Goal: Task Accomplishment & Management: Manage account settings

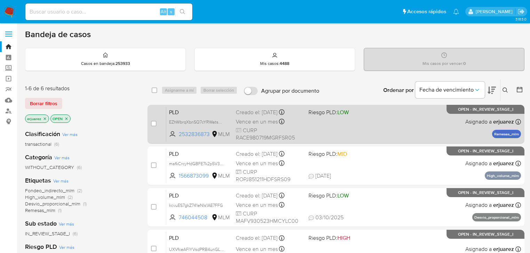
click at [341, 112] on span "LOW" at bounding box center [342, 112] width 11 height 8
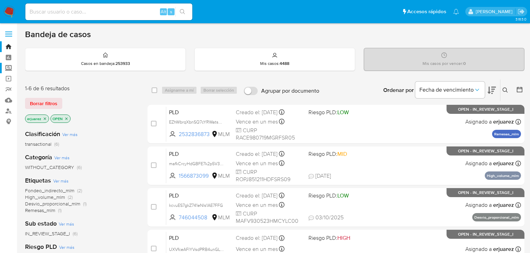
click at [10, 67] on label "Screening" at bounding box center [41, 68] width 83 height 11
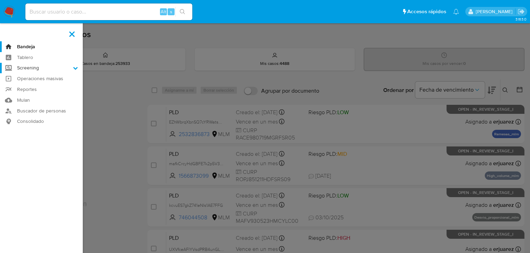
click at [0, 0] on input "Screening" at bounding box center [0, 0] width 0 height 0
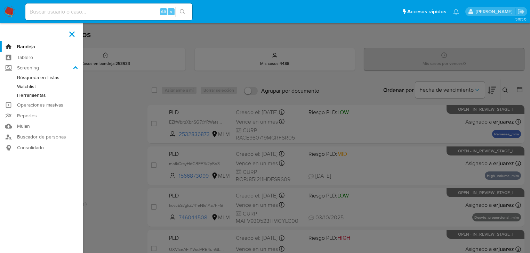
click at [36, 99] on link "Herramientas" at bounding box center [41, 95] width 83 height 9
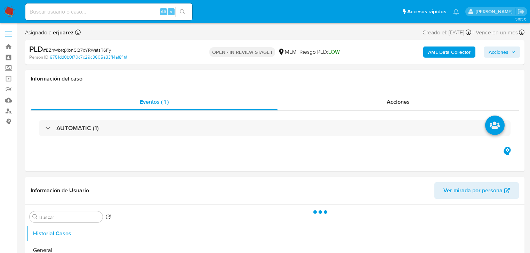
select select "10"
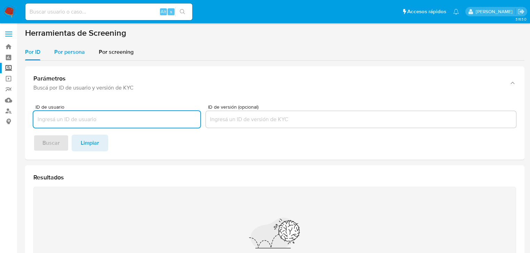
click at [68, 52] on span "Por persona" at bounding box center [69, 52] width 31 height 8
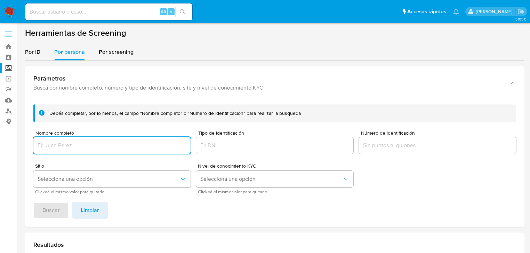
click at [64, 145] on input "Nombre completo" at bounding box center [111, 145] width 157 height 9
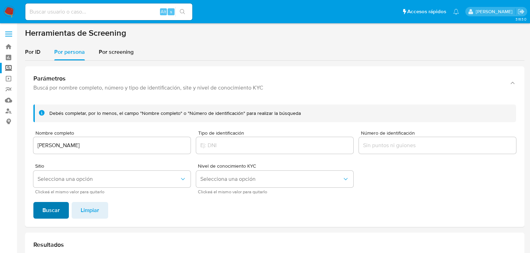
click at [54, 207] on span "Buscar" at bounding box center [50, 210] width 17 height 15
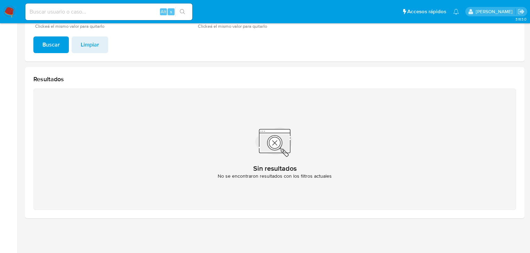
click at [44, 123] on div "Sin resultados No se encontraron resultados con los filtros actuales" at bounding box center [274, 150] width 482 height 122
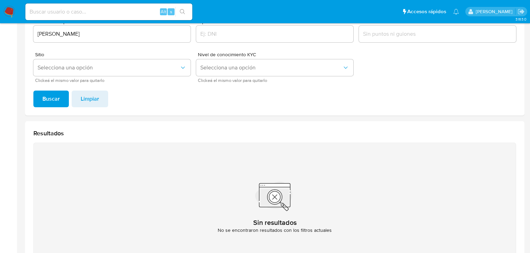
scroll to position [27, 0]
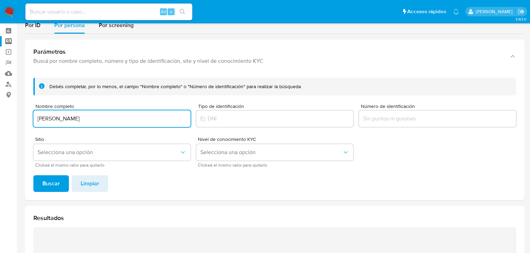
drag, startPoint x: 145, startPoint y: 115, endPoint x: 59, endPoint y: 141, distance: 89.4
click at [3, 100] on section "Bandeja Tablero Screening Búsqueda en Listas Watchlist Herramientas Operaciones…" at bounding box center [265, 182] width 530 height 419
click at [53, 182] on span "Buscar" at bounding box center [50, 183] width 17 height 15
drag, startPoint x: 177, startPoint y: 118, endPoint x: -28, endPoint y: 120, distance: 204.7
click at [0, 120] on html "Pausado Ver notificaciones Alt s Accesos rápidos Presiona las siguientes teclas…" at bounding box center [265, 182] width 530 height 419
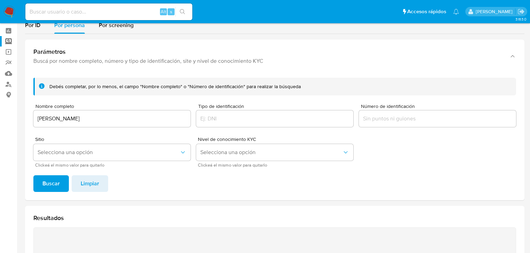
click at [47, 178] on span "Buscar" at bounding box center [50, 183] width 17 height 15
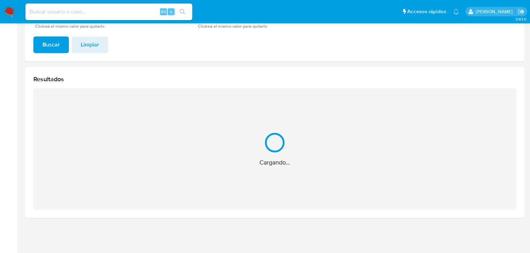
scroll to position [56, 0]
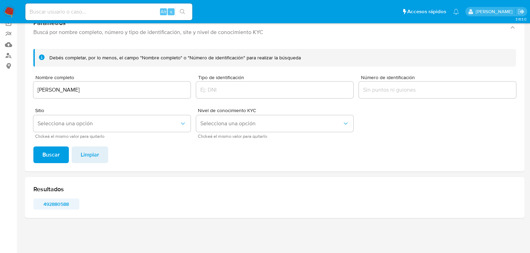
click at [58, 203] on span "492880588" at bounding box center [56, 204] width 36 height 10
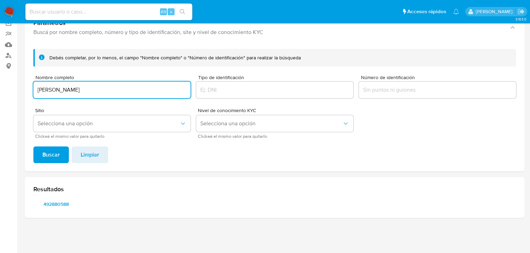
drag, startPoint x: 140, startPoint y: 93, endPoint x: 29, endPoint y: 113, distance: 112.6
click at [8, 95] on section "Bandeja Tablero Screening Búsqueda en Listas Watchlist Herramientas Operaciones…" at bounding box center [265, 98] width 530 height 309
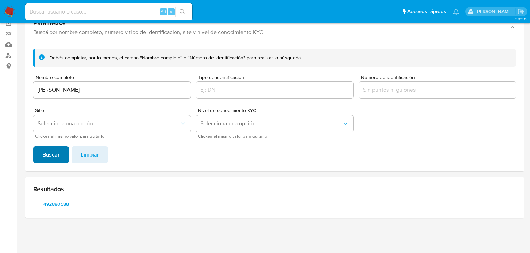
click at [49, 152] on span "Buscar" at bounding box center [50, 154] width 17 height 15
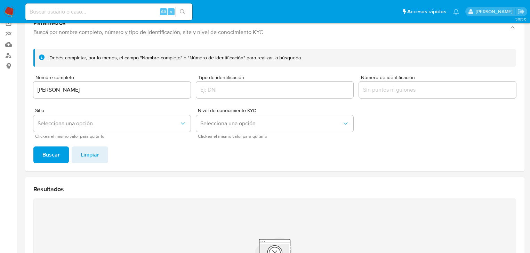
scroll to position [111, 0]
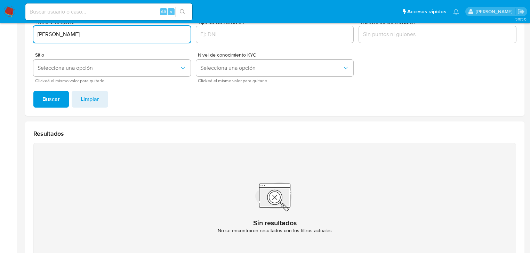
drag, startPoint x: 139, startPoint y: 31, endPoint x: 25, endPoint y: 35, distance: 114.4
click at [25, 35] on main "3.163.0" at bounding box center [265, 98] width 530 height 419
type input "MANUELLY DE ITZEL CABRERA ABARCA"
click at [53, 97] on span "Buscar" at bounding box center [50, 99] width 17 height 15
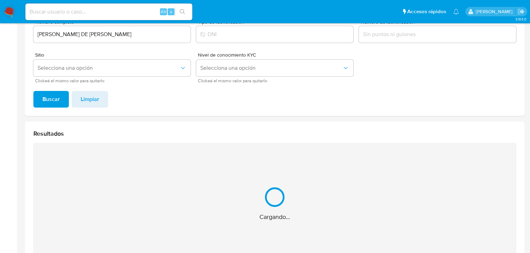
scroll to position [166, 0]
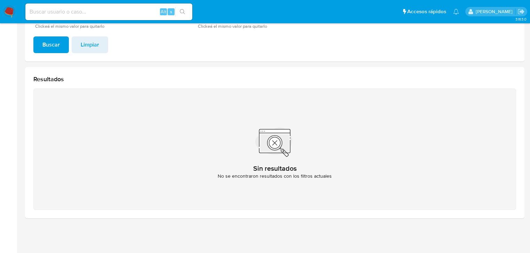
drag, startPoint x: 10, startPoint y: 12, endPoint x: 15, endPoint y: 12, distance: 4.9
click at [10, 12] on img at bounding box center [9, 12] width 12 height 12
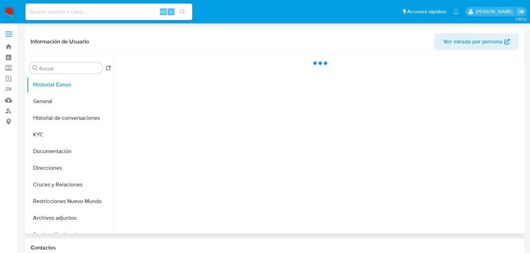
select select "10"
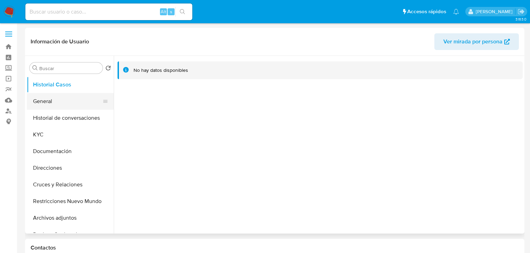
click at [50, 101] on button "General" at bounding box center [67, 101] width 81 height 17
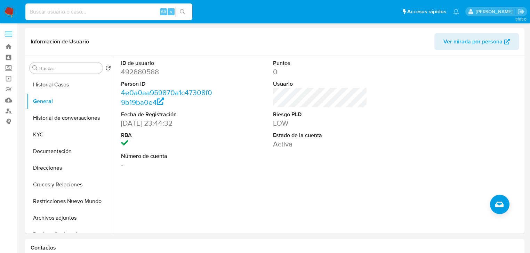
click at [86, 9] on input at bounding box center [108, 11] width 167 height 9
paste input "64185950"
type input "64185950"
click at [182, 10] on icon "search-icon" at bounding box center [183, 12] width 6 height 6
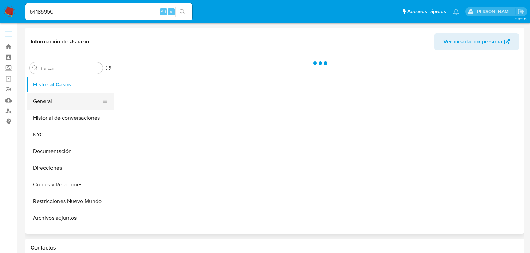
select select "10"
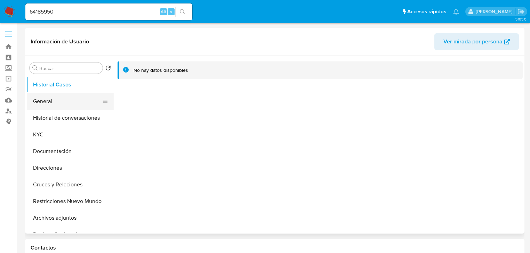
click at [43, 100] on button "General" at bounding box center [67, 101] width 81 height 17
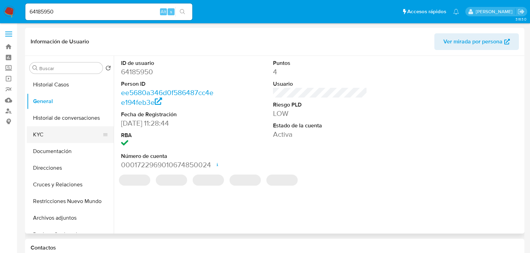
click at [47, 132] on button "KYC" at bounding box center [67, 135] width 81 height 17
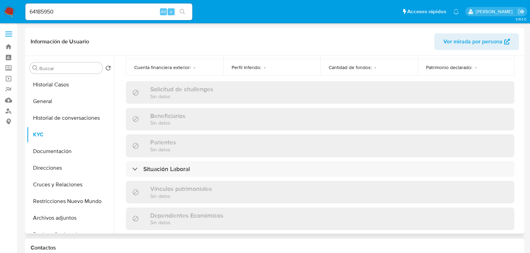
scroll to position [50, 0]
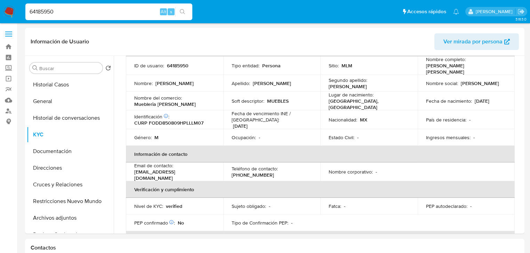
drag, startPoint x: 58, startPoint y: 13, endPoint x: 3, endPoint y: 11, distance: 55.3
click at [3, 11] on nav "Pausado Ver notificaciones 64185950 Alt s Accesos rápidos Presiona las siguient…" at bounding box center [265, 11] width 530 height 23
paste input "2623250059"
click at [83, 8] on input "2623250059" at bounding box center [108, 11] width 167 height 9
click at [31, 13] on input "2623250059" at bounding box center [108, 11] width 167 height 9
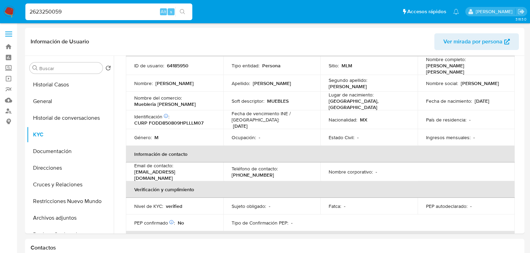
drag, startPoint x: 77, startPoint y: 15, endPoint x: 117, endPoint y: 15, distance: 40.3
click at [77, 14] on input "2623250059" at bounding box center [108, 11] width 167 height 9
type input "2623250059"
click at [176, 13] on button "search-icon" at bounding box center [182, 12] width 14 height 10
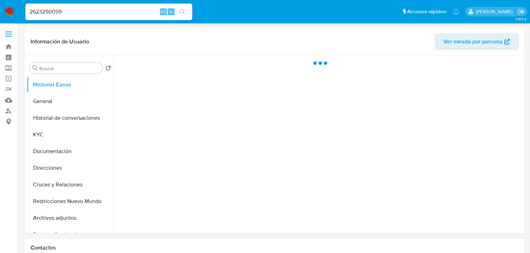
select select "10"
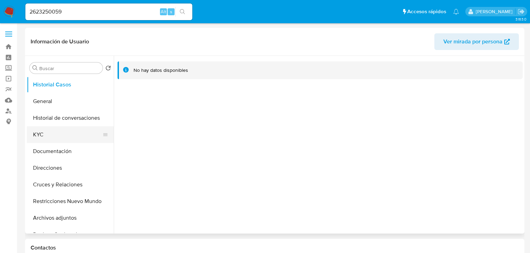
click at [45, 133] on button "KYC" at bounding box center [67, 135] width 81 height 17
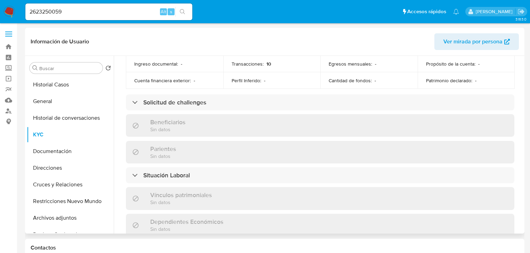
scroll to position [43, 0]
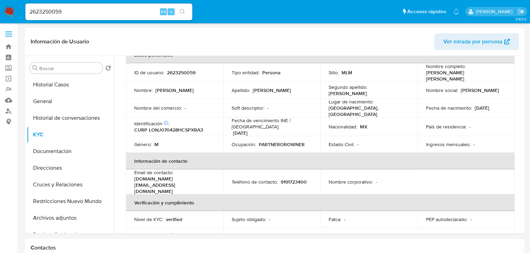
drag, startPoint x: 91, startPoint y: 12, endPoint x: 21, endPoint y: 10, distance: 70.6
click at [21, 10] on nav "Pausado Ver notificaciones 2623250059 Alt s Accesos rápidos Presiona las siguie…" at bounding box center [265, 11] width 530 height 23
paste input "584575985"
type input "2584575985"
click at [180, 10] on icon "search-icon" at bounding box center [182, 11] width 5 height 5
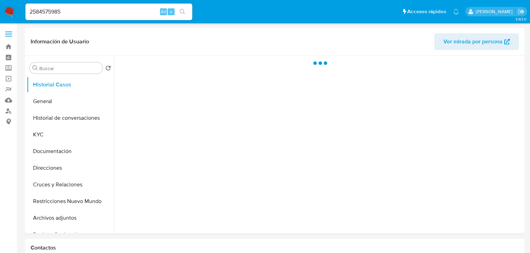
select select "10"
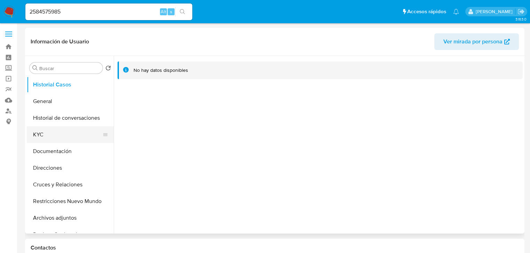
drag, startPoint x: 47, startPoint y: 133, endPoint x: 88, endPoint y: 142, distance: 42.0
click at [47, 133] on button "KYC" at bounding box center [67, 135] width 81 height 17
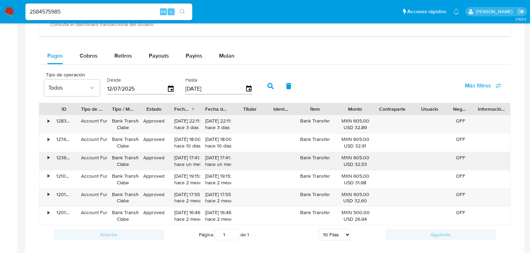
scroll to position [445, 0]
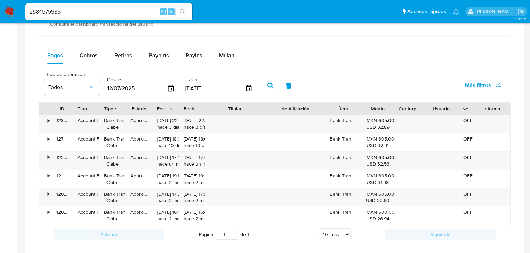
drag, startPoint x: 262, startPoint y: 110, endPoint x: 247, endPoint y: 106, distance: 15.4
click at [282, 114] on div "ID Tipo de operación Tipo / Método Estado Fecha de creación Fecha de aprobación…" at bounding box center [274, 109] width 471 height 12
click at [158, 58] on span "Payouts" at bounding box center [159, 55] width 20 height 8
select select "10"
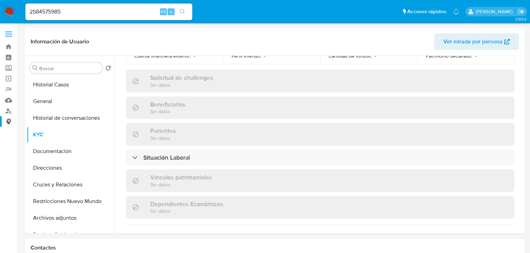
scroll to position [222, 0]
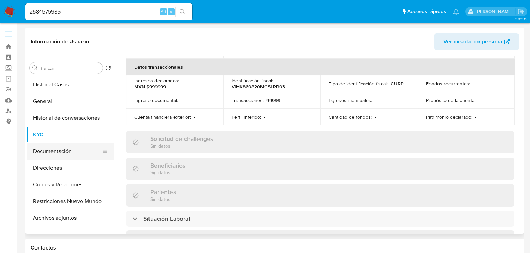
drag, startPoint x: 68, startPoint y: 150, endPoint x: 112, endPoint y: 127, distance: 49.6
click at [68, 151] on button "Documentación" at bounding box center [70, 151] width 87 height 17
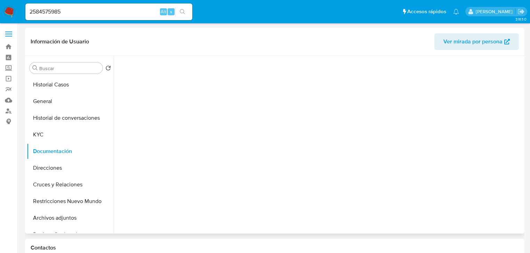
scroll to position [0, 0]
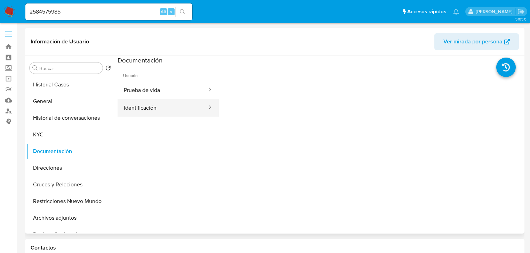
click at [156, 111] on button "Identificación" at bounding box center [162, 108] width 90 height 18
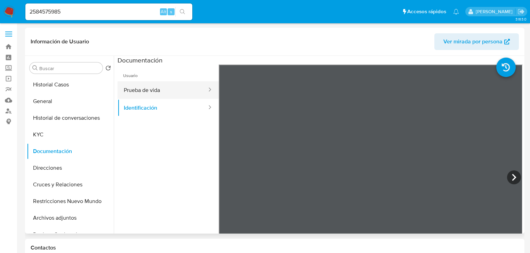
click at [158, 96] on button "Prueba de vida" at bounding box center [162, 90] width 90 height 18
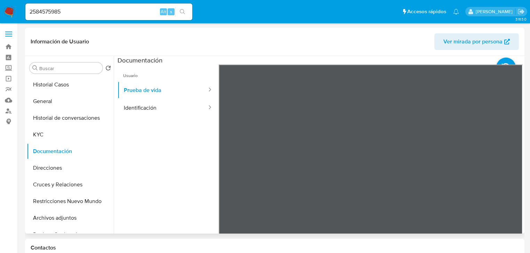
drag, startPoint x: 154, startPoint y: 221, endPoint x: 159, endPoint y: 219, distance: 5.1
click at [155, 220] on ul "Usuario Prueba de vida Identificación" at bounding box center [167, 165] width 101 height 200
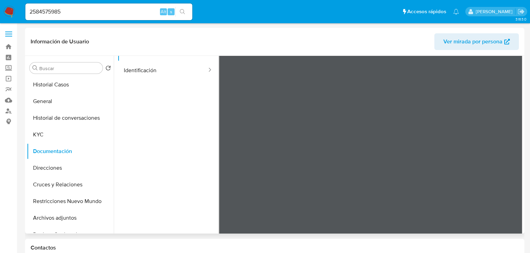
scroll to position [58, 0]
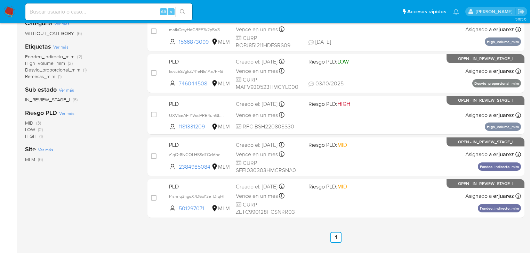
scroll to position [139, 0]
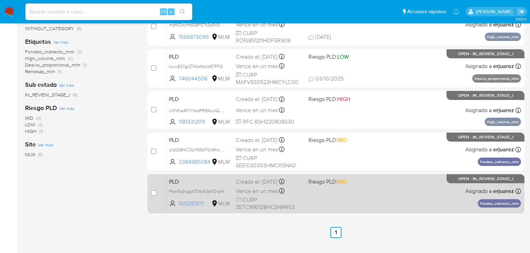
click at [412, 205] on div "PLD PlsmTq3hgsX7D6oY3eTDrqHI 501297071 MLM Riesgo PLD: MID Creado el: 12/09/202…" at bounding box center [343, 193] width 354 height 35
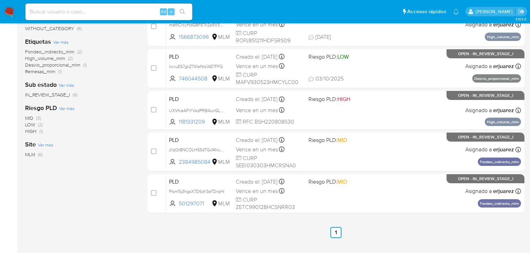
click at [11, 10] on img at bounding box center [9, 12] width 12 height 12
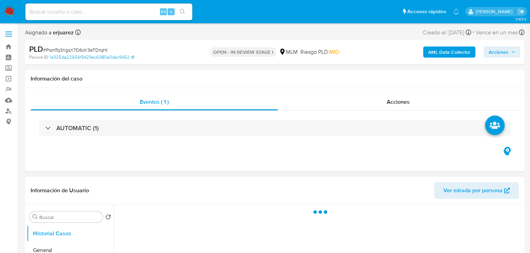
select select "10"
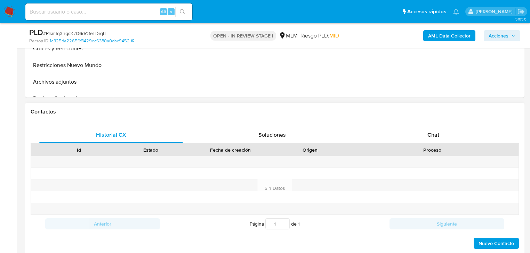
scroll to position [278, 0]
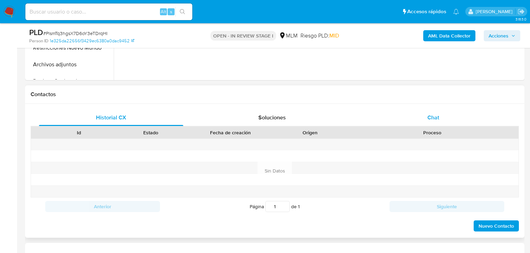
click at [434, 114] on span "Chat" at bounding box center [433, 118] width 12 height 8
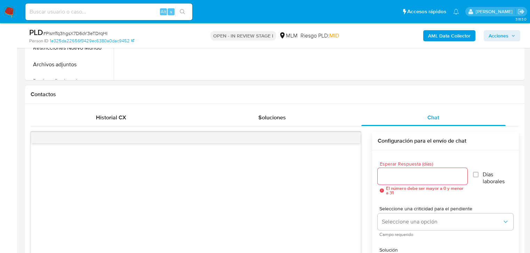
scroll to position [306, 0]
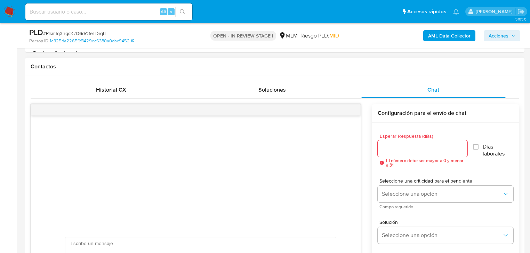
click at [398, 149] on input "Esperar Respuesta (días)" at bounding box center [422, 148] width 90 height 9
type input "5"
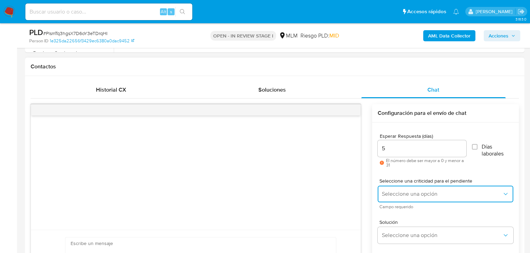
click at [381, 192] on button "Seleccione una opción" at bounding box center [445, 194] width 136 height 17
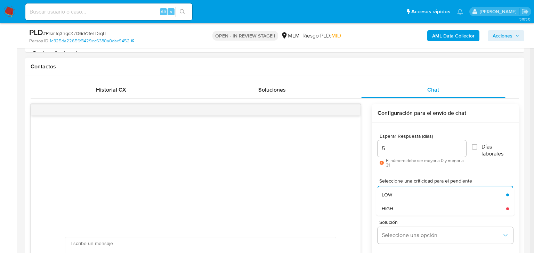
click at [414, 210] on div "HIGH" at bounding box center [442, 209] width 120 height 14
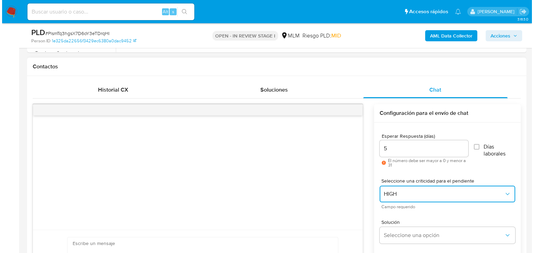
scroll to position [334, 0]
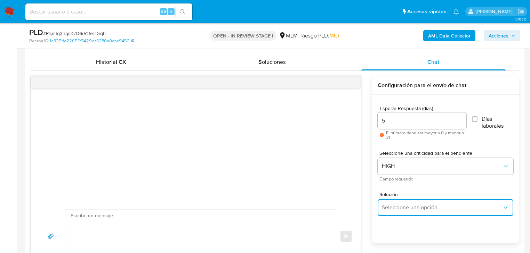
drag, startPoint x: 422, startPoint y: 204, endPoint x: 427, endPoint y: 202, distance: 5.3
click at [422, 203] on button "Seleccione una opción" at bounding box center [445, 207] width 136 height 17
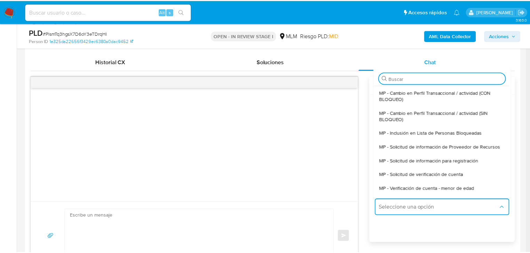
scroll to position [56, 0]
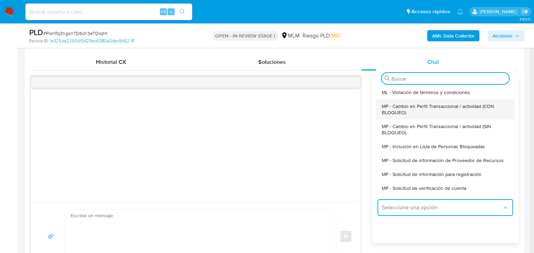
click at [413, 101] on ul "ML - Solicitud de documentación - persona moral ML - Solicitud de información p…" at bounding box center [445, 142] width 138 height 114
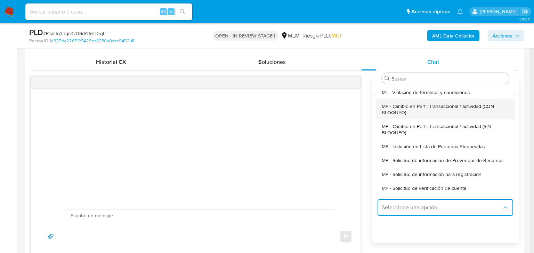
click at [413, 103] on span "MP - Cambio en Perfil Transaccional / actividad (CON BLOQUEO)" at bounding box center [443, 109] width 123 height 13
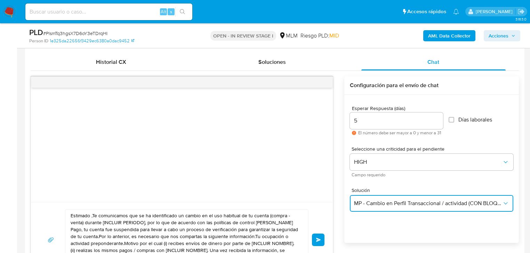
click at [425, 209] on button "MP - Cambio en Perfil Transaccional / actividad (CON BLOQUEO)" at bounding box center [431, 203] width 163 height 17
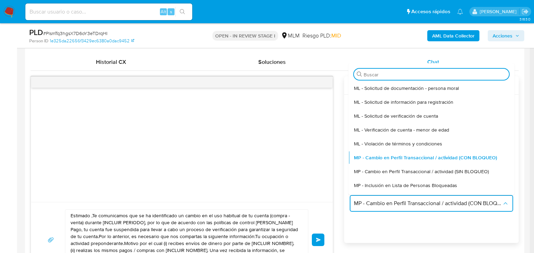
drag, startPoint x: 441, startPoint y: 167, endPoint x: 397, endPoint y: 175, distance: 45.2
click at [441, 167] on div "MP - Cambio en Perfil Transaccional / actividad (SIN BLOQUEO)" at bounding box center [429, 172] width 151 height 14
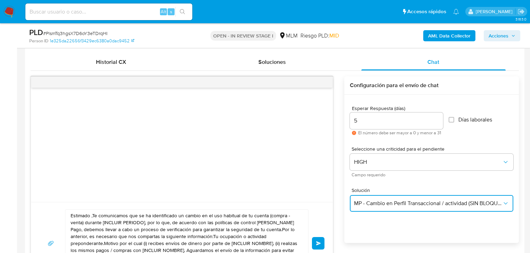
scroll to position [473, 0]
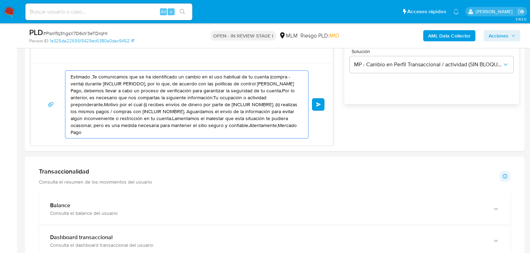
drag, startPoint x: 268, startPoint y: 128, endPoint x: -40, endPoint y: 9, distance: 329.9
click at [0, 9] on html "Pausado Ver notificaciones Alt s Accesos rápidos Presiona las siguientes teclas…" at bounding box center [265, 203] width 530 height 1353
paste textarea "Carlos se ha identificado un cambio en el uso habitual de tu cuenta para garant…"
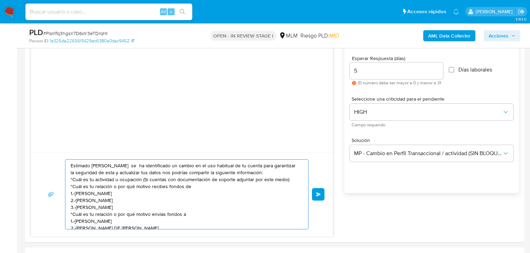
scroll to position [445, 0]
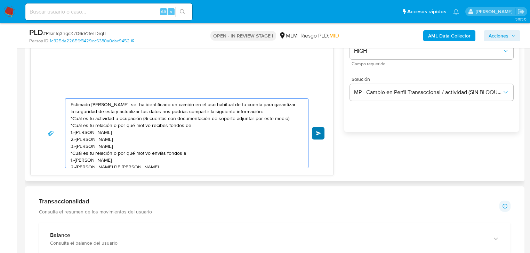
type textarea "Estimado Carlos se ha identificado un cambio en el uso habitual de tu cuenta pa…"
click at [317, 131] on span "Enviar" at bounding box center [318, 133] width 5 height 4
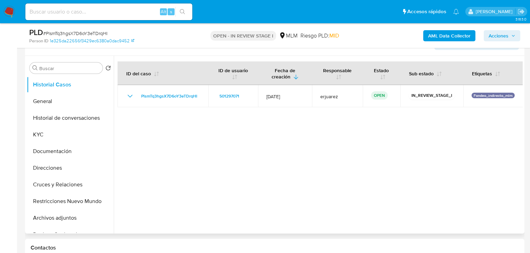
scroll to position [111, 0]
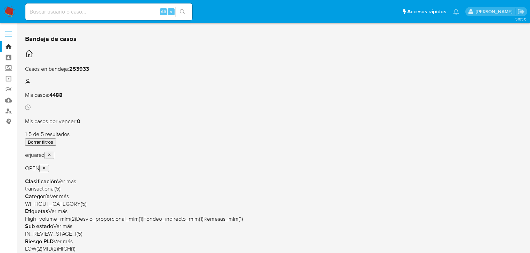
scroll to position [139, 0]
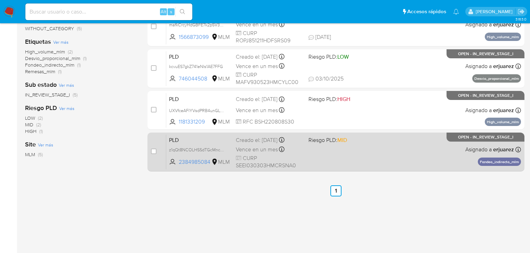
click at [316, 157] on div "PLD z1qQt8NCOLHSSdTGcMncZ1j7 2384985084 MLM Riesgo PLD: MID Creado el: [DATE] C…" at bounding box center [343, 151] width 354 height 35
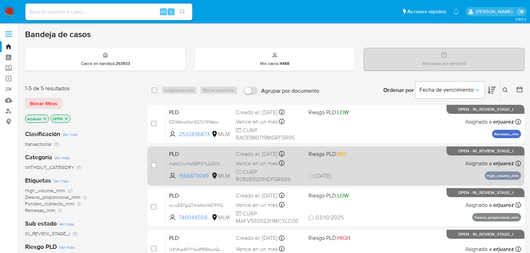
scroll to position [56, 0]
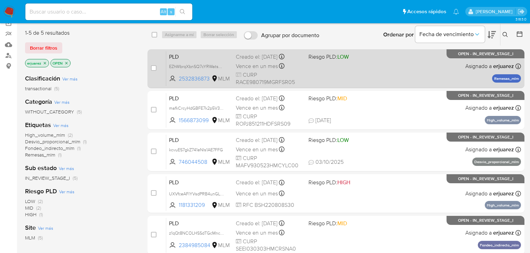
click at [261, 60] on div "Creado el: [DATE] Creado el: [DATE] 02:17:10" at bounding box center [269, 57] width 67 height 8
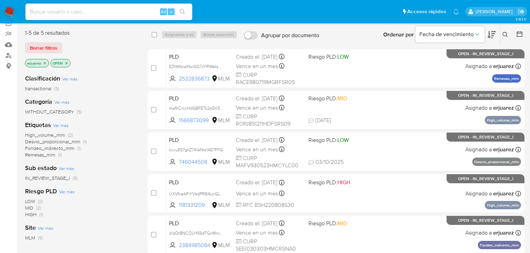
click at [12, 13] on img at bounding box center [9, 12] width 12 height 12
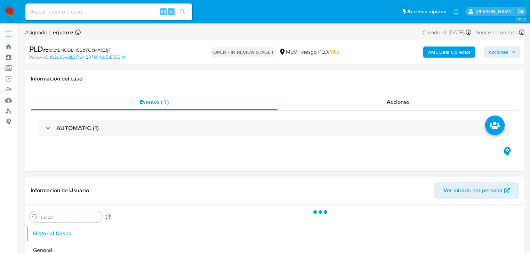
select select "10"
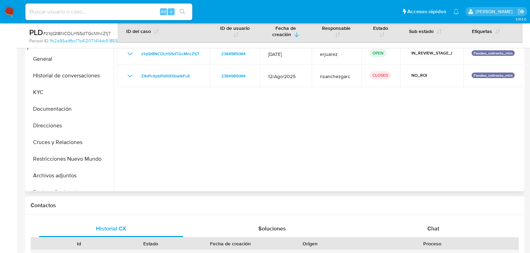
scroll to position [139, 0]
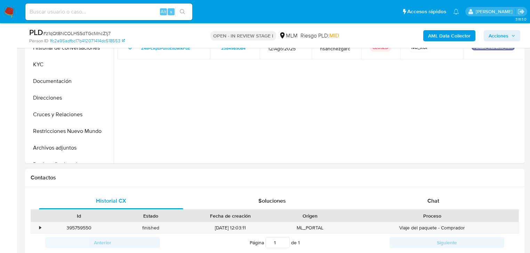
drag, startPoint x: 435, startPoint y: 204, endPoint x: 386, endPoint y: 177, distance: 56.2
click at [435, 204] on span "Chat" at bounding box center [433, 201] width 12 height 8
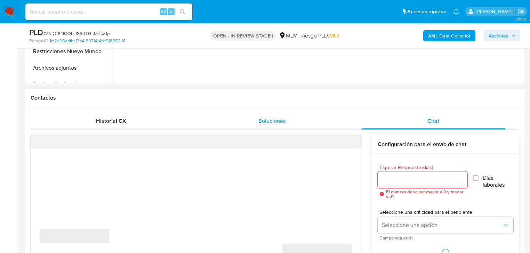
scroll to position [334, 0]
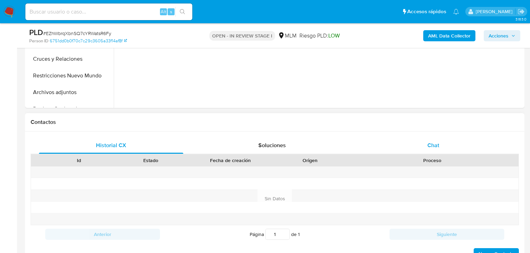
click at [433, 149] on div "Chat" at bounding box center [433, 145] width 144 height 17
select select "10"
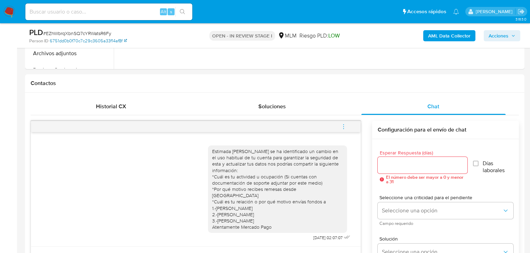
scroll to position [222, 0]
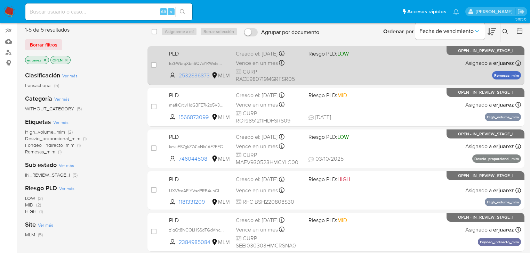
scroll to position [139, 0]
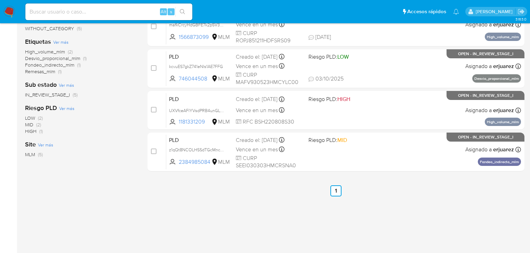
click at [54, 14] on input at bounding box center [108, 11] width 167 height 9
paste input "501297071"
type input "501297071"
click at [183, 10] on icon "search-icon" at bounding box center [183, 12] width 6 height 6
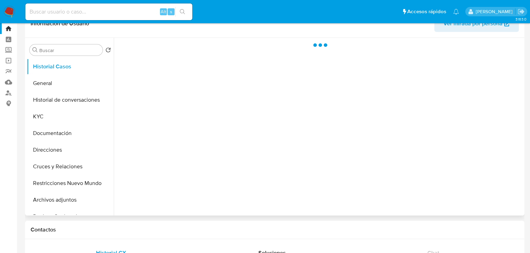
scroll to position [28, 0]
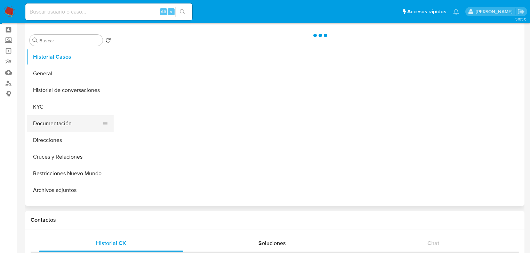
select select "10"
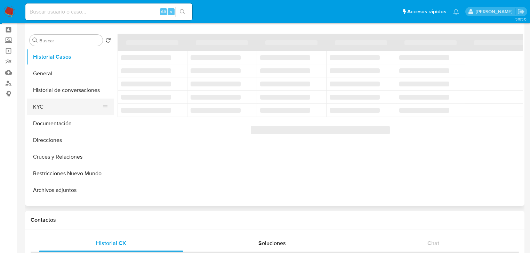
click at [46, 107] on button "KYC" at bounding box center [67, 107] width 81 height 17
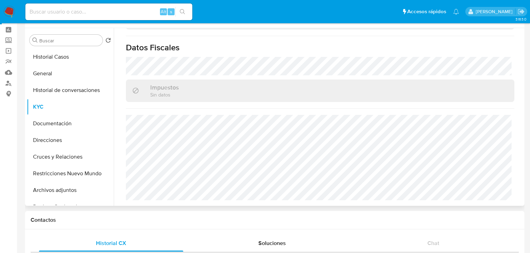
scroll to position [432, 0]
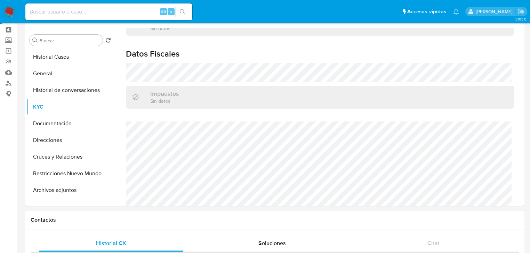
drag, startPoint x: 9, startPoint y: 8, endPoint x: 2, endPoint y: 10, distance: 6.9
click at [9, 9] on img at bounding box center [9, 12] width 12 height 12
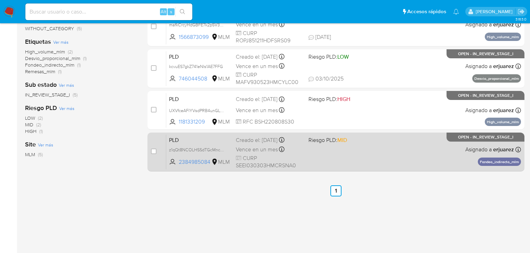
scroll to position [28, 0]
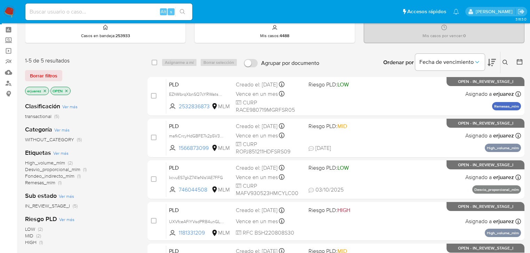
click at [46, 89] on icon "close-filter" at bounding box center [45, 91] width 4 height 4
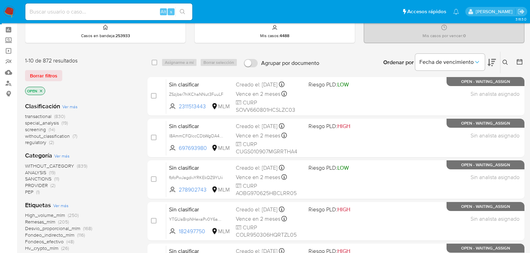
drag, startPoint x: 504, startPoint y: 60, endPoint x: 429, endPoint y: 81, distance: 78.0
click at [503, 60] on icon at bounding box center [505, 63] width 6 height 6
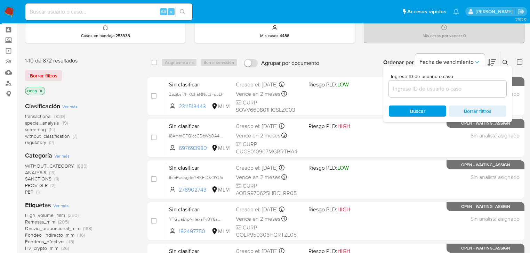
click at [420, 85] on input at bounding box center [447, 88] width 117 height 9
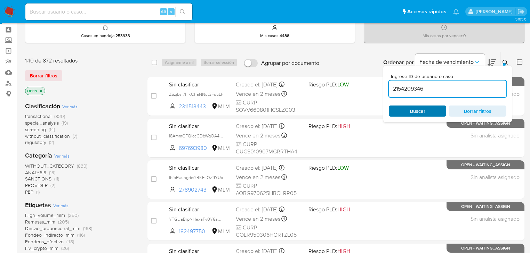
type input "2154209346"
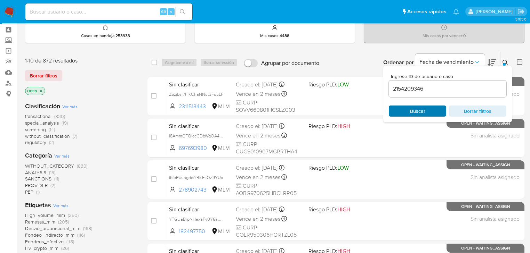
click at [406, 114] on span "Buscar" at bounding box center [417, 111] width 48 height 10
click at [406, 112] on div "Buscar Borrar filtros" at bounding box center [447, 111] width 117 height 11
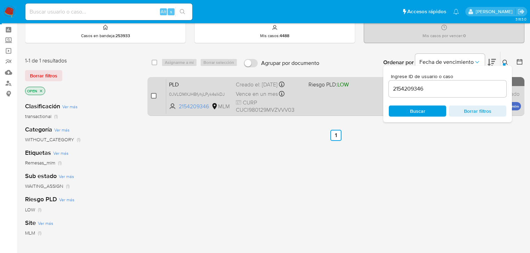
click at [152, 97] on input "checkbox" at bounding box center [154, 96] width 6 height 6
checkbox input "true"
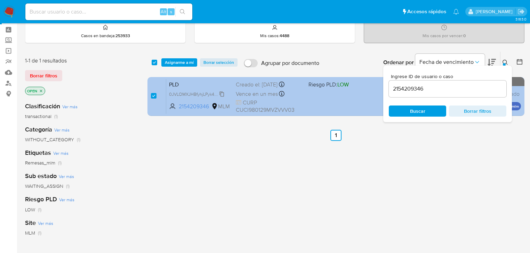
click at [182, 94] on span "0JVLOMXJHBfyhjLPyk4sIkDJ" at bounding box center [197, 94] width 56 height 8
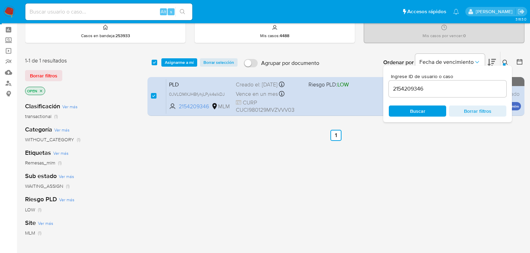
click at [180, 62] on span "Asignarme a mí" at bounding box center [179, 62] width 29 height 7
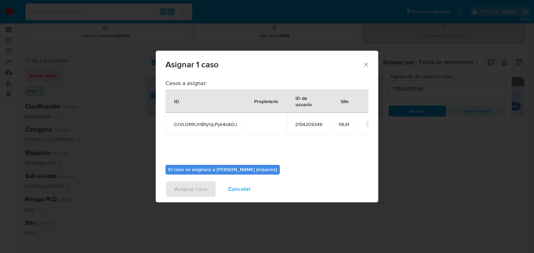
click at [312, 235] on div "Asignar 1 caso Casos a asignar: ID Propietario ID de usuario Site 0JVLOMXJHBfyh…" at bounding box center [267, 126] width 534 height 253
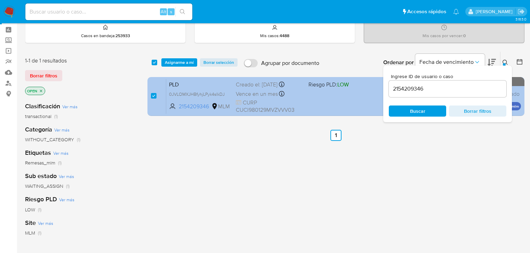
drag, startPoint x: 150, startPoint y: 95, endPoint x: 160, endPoint y: 95, distance: 9.7
click at [151, 95] on input "checkbox" at bounding box center [154, 96] width 6 height 6
checkbox input "false"
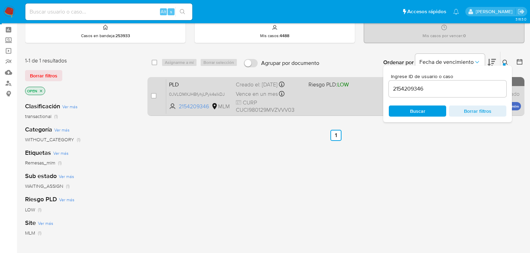
click at [335, 100] on div "PLD 0JVLOMXJHBfyhjLPyk4sIkDJ 2154209346 MLM Riesgo PLD: LOW Creado el: [DATE] C…" at bounding box center [343, 96] width 354 height 35
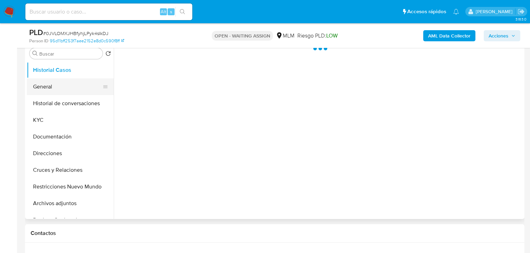
drag, startPoint x: 51, startPoint y: 89, endPoint x: 64, endPoint y: 93, distance: 14.0
click at [51, 89] on button "General" at bounding box center [67, 87] width 81 height 17
select select "10"
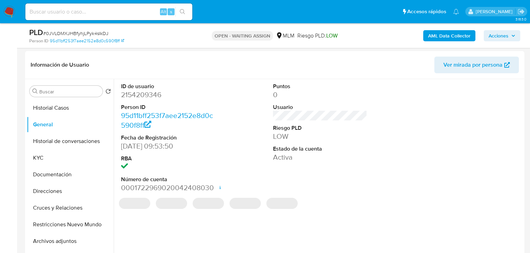
scroll to position [111, 0]
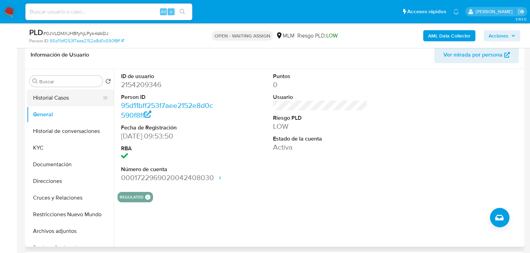
click at [66, 98] on button "Historial Casos" at bounding box center [67, 98] width 81 height 17
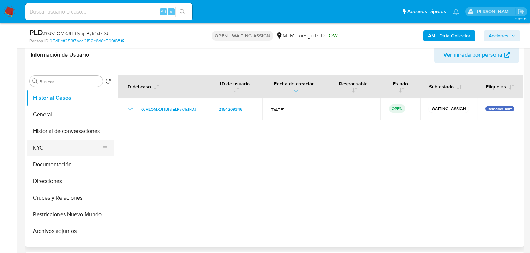
click at [42, 145] on button "KYC" at bounding box center [67, 148] width 81 height 17
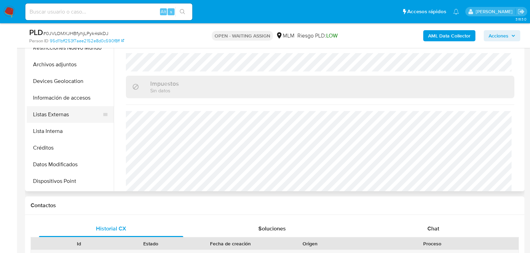
click at [66, 112] on button "Listas Externas" at bounding box center [67, 114] width 81 height 17
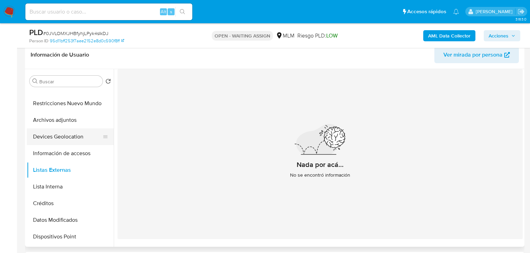
click at [61, 139] on button "Devices Geolocation" at bounding box center [67, 137] width 81 height 17
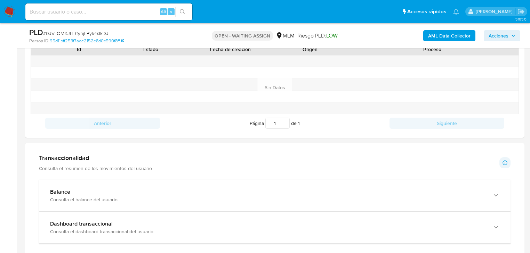
drag, startPoint x: 101, startPoint y: 197, endPoint x: 103, endPoint y: 176, distance: 21.3
click at [102, 196] on div "Balance Consulta el balance del usuario" at bounding box center [267, 196] width 435 height 14
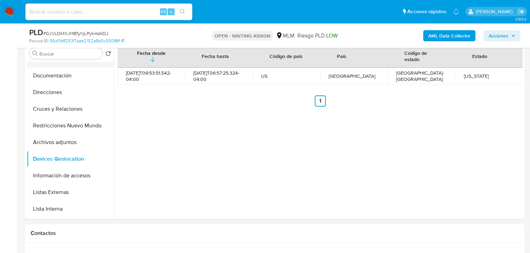
scroll to position [0, 0]
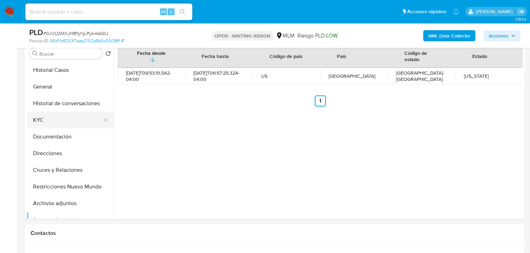
drag, startPoint x: 41, startPoint y: 125, endPoint x: 72, endPoint y: 122, distance: 31.1
click at [42, 124] on button "KYC" at bounding box center [67, 120] width 81 height 17
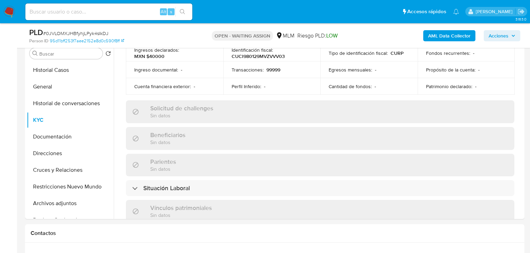
scroll to position [439, 0]
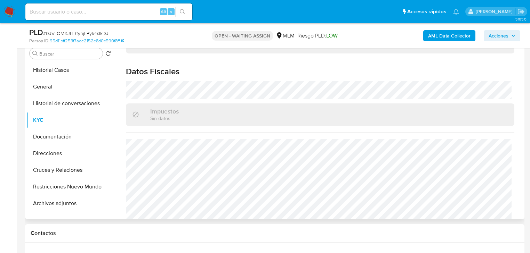
drag, startPoint x: 57, startPoint y: 128, endPoint x: 146, endPoint y: 105, distance: 92.6
click at [57, 128] on ul "Historial Casos General Historial de conversaciones KYC Documentación Direccion…" at bounding box center [70, 140] width 87 height 157
click at [68, 134] on button "Documentación" at bounding box center [67, 137] width 81 height 17
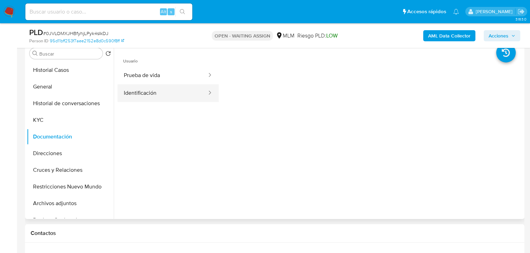
click at [169, 93] on button "Identificación" at bounding box center [162, 93] width 90 height 18
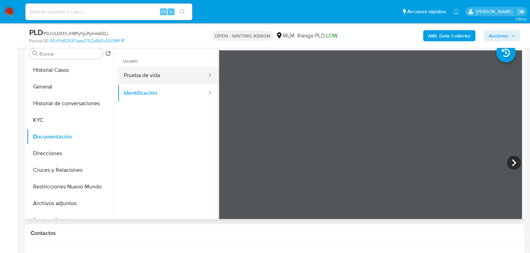
click at [167, 78] on button "Prueba de vida" at bounding box center [162, 76] width 90 height 18
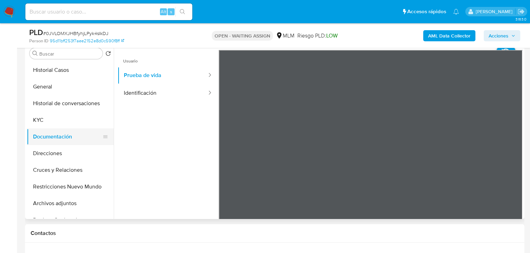
drag, startPoint x: 56, startPoint y: 141, endPoint x: 59, endPoint y: 141, distance: 3.8
click at [56, 141] on button "Documentación" at bounding box center [67, 137] width 81 height 17
drag, startPoint x: 150, startPoint y: 89, endPoint x: 194, endPoint y: 98, distance: 44.4
click at [150, 89] on button "Identificación" at bounding box center [162, 93] width 90 height 18
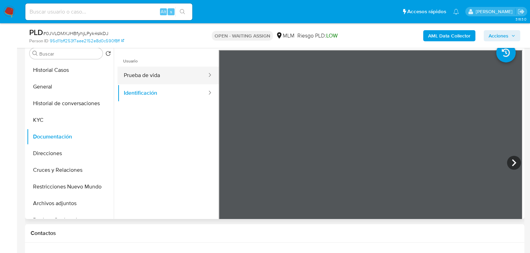
click at [153, 76] on button "Prueba de vida" at bounding box center [162, 76] width 90 height 18
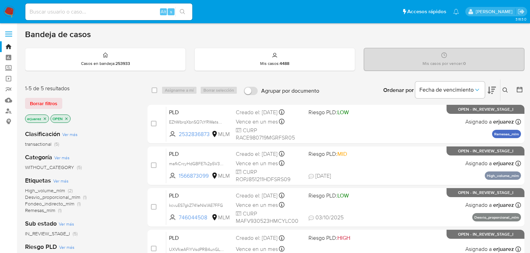
click at [82, 8] on input at bounding box center [108, 11] width 167 height 9
paste input "377864481"
type input "377864481"
click at [183, 11] on icon "search-icon" at bounding box center [183, 12] width 6 height 6
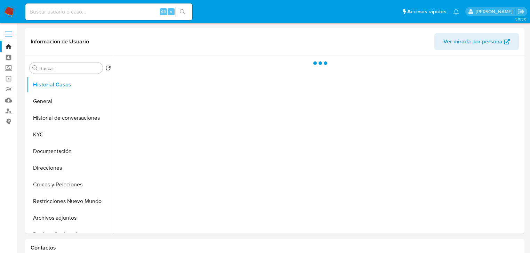
select select "10"
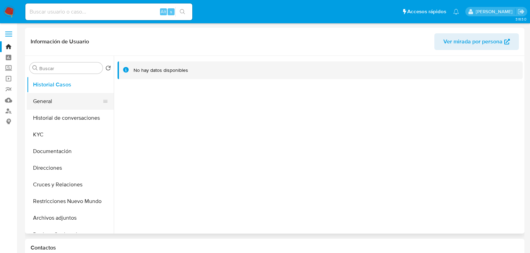
drag, startPoint x: 54, startPoint y: 103, endPoint x: 14, endPoint y: 103, distance: 39.6
click at [53, 103] on button "General" at bounding box center [70, 101] width 87 height 17
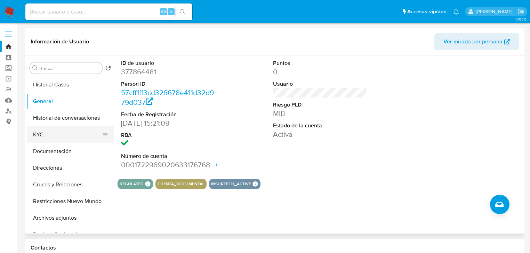
click at [53, 136] on button "KYC" at bounding box center [67, 135] width 81 height 17
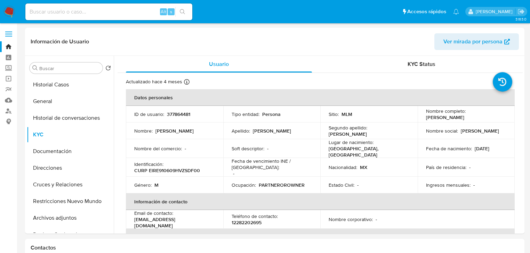
click at [11, 8] on img at bounding box center [9, 12] width 12 height 12
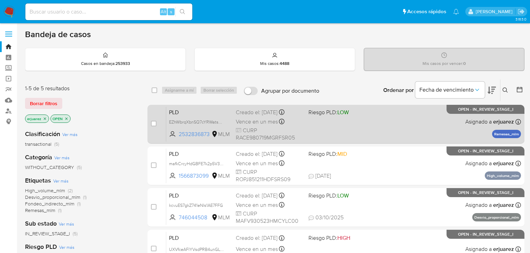
click at [324, 126] on div "PLD EZhWbrqXbnSQ7cYRWatsR6Fy 2532836873 MLM Riesgo PLD: LOW Creado el: [DATE] C…" at bounding box center [343, 124] width 354 height 35
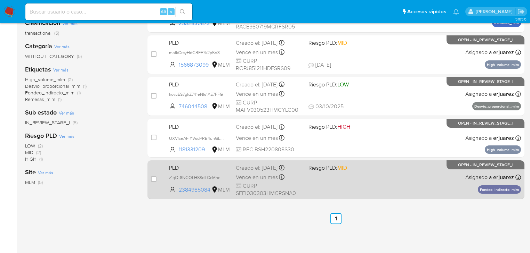
scroll to position [83, 0]
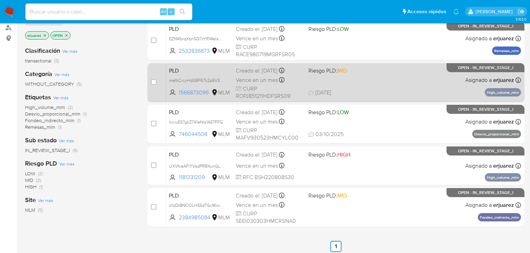
click at [351, 86] on div "PLD mafkCrcyHdGBFE7k2p5V3xid 1566873099 MLM Riesgo PLD: MID Creado el: [DATE] C…" at bounding box center [343, 82] width 354 height 35
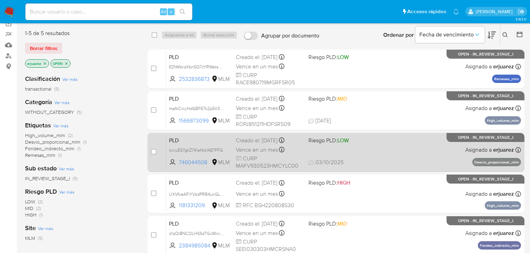
scroll to position [56, 0]
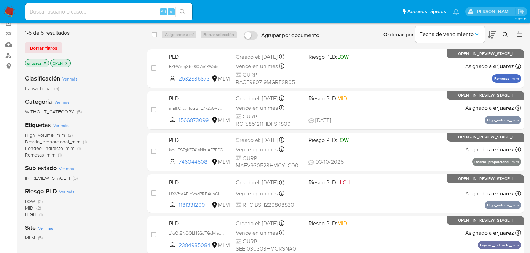
click at [8, 9] on img at bounding box center [9, 12] width 12 height 12
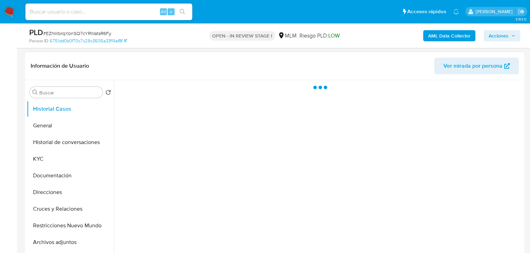
scroll to position [167, 0]
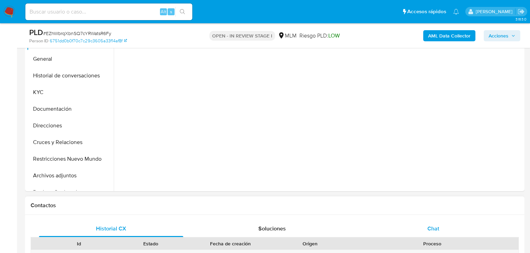
click at [427, 226] on span "Chat" at bounding box center [433, 229] width 12 height 8
select select "10"
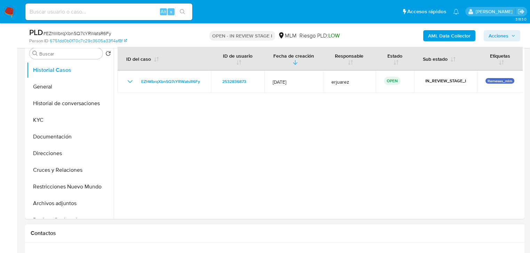
scroll to position [278, 0]
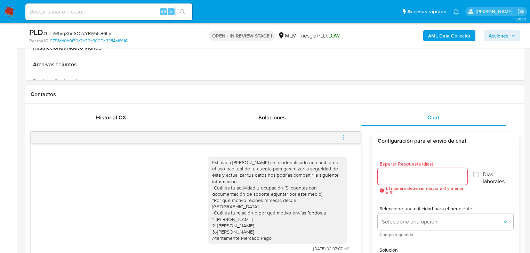
click at [342, 138] on icon "menu-action" at bounding box center [343, 138] width 6 height 6
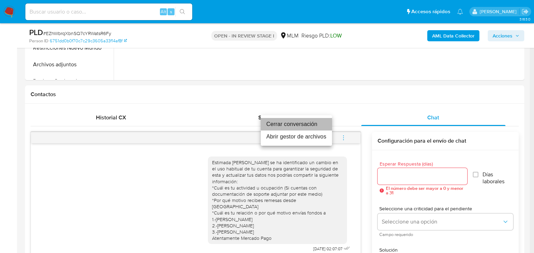
click at [279, 122] on li "Cerrar conversación" at bounding box center [296, 124] width 71 height 13
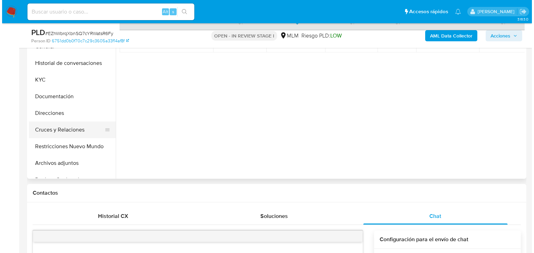
scroll to position [167, 0]
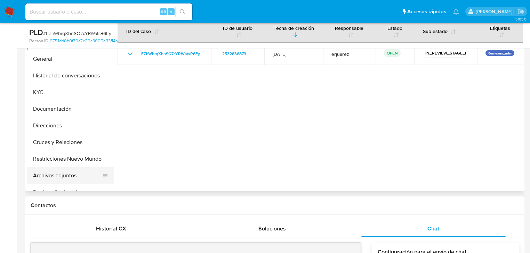
drag, startPoint x: 67, startPoint y: 174, endPoint x: 83, endPoint y: 174, distance: 16.3
click at [67, 174] on button "Archivos adjuntos" at bounding box center [67, 176] width 81 height 17
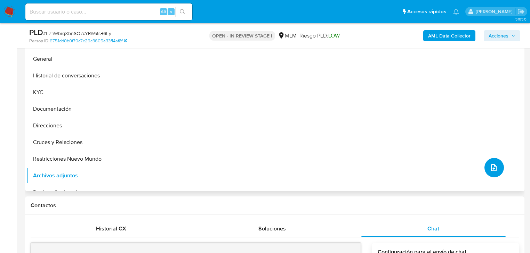
click at [489, 173] on button "upload-file" at bounding box center [493, 167] width 19 height 19
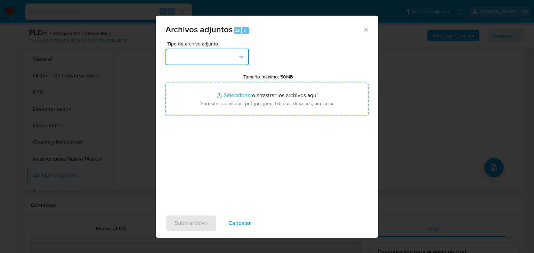
click at [209, 63] on button "button" at bounding box center [206, 57] width 83 height 17
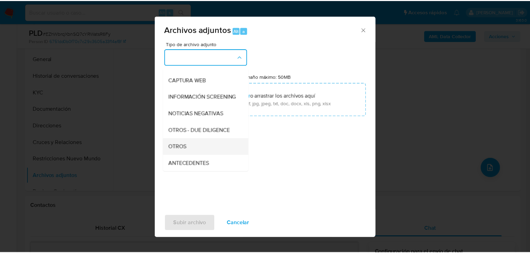
scroll to position [56, 0]
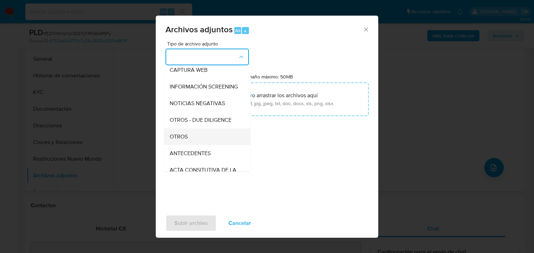
click at [177, 140] on span "OTROS" at bounding box center [179, 136] width 18 height 7
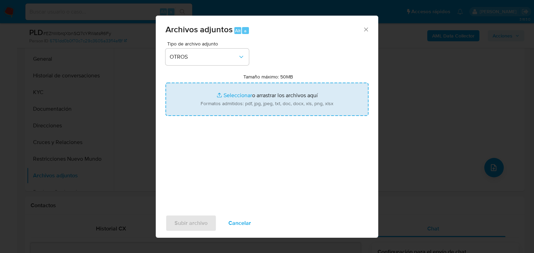
click at [229, 96] on input "Tamaño máximo: 50MB Seleccionar archivos" at bounding box center [266, 99] width 203 height 33
type input "C:\fakepath\2532836873_Erica Rafael Casimiro_Sep25.pdf"
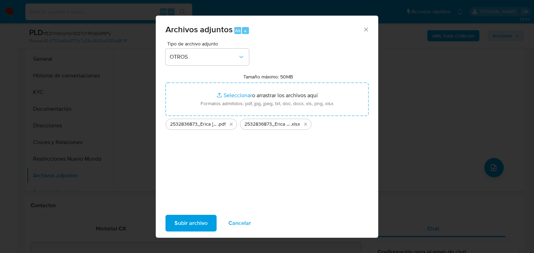
click at [187, 224] on span "Subir archivo" at bounding box center [190, 223] width 33 height 15
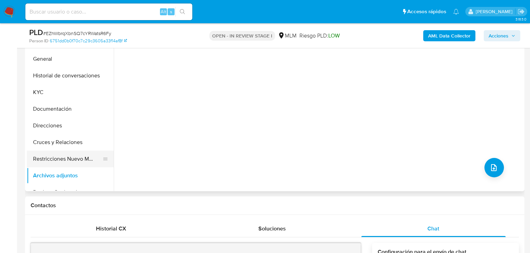
click at [78, 161] on button "Restricciones Nuevo Mundo" at bounding box center [67, 159] width 81 height 17
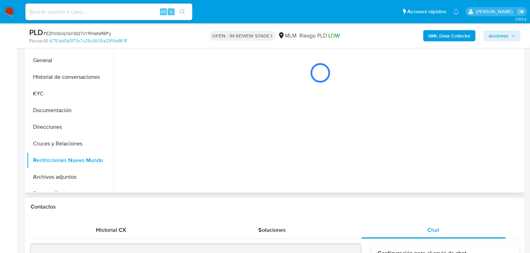
scroll to position [167, 0]
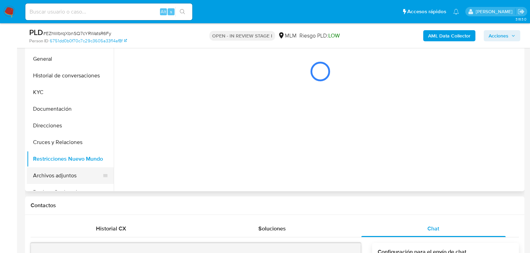
click at [66, 177] on button "Archivos adjuntos" at bounding box center [67, 176] width 81 height 17
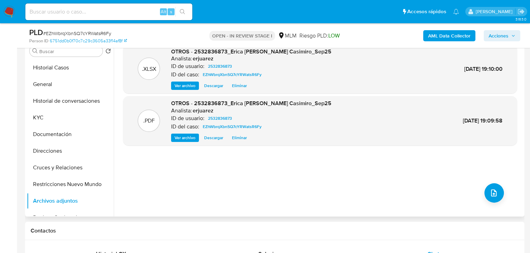
scroll to position [111, 0]
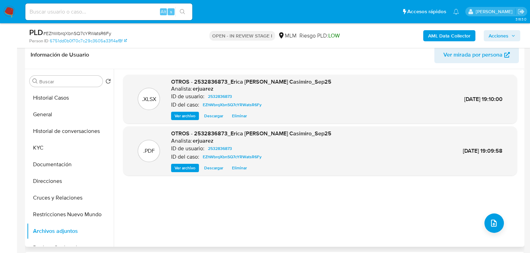
drag, startPoint x: 188, startPoint y: 169, endPoint x: 147, endPoint y: 170, distance: 41.4
click at [188, 170] on span "Ver archivo" at bounding box center [184, 168] width 21 height 7
click at [501, 36] on span "Acciones" at bounding box center [498, 35] width 20 height 11
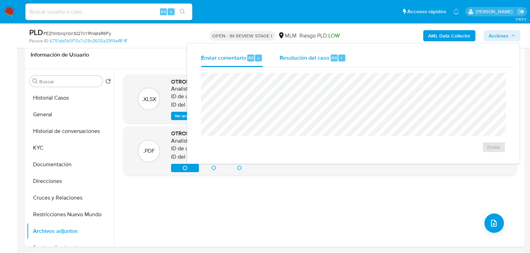
drag, startPoint x: 323, startPoint y: 62, endPoint x: 308, endPoint y: 71, distance: 17.3
click at [323, 62] on div "Resolución del caso Alt r" at bounding box center [312, 58] width 66 height 18
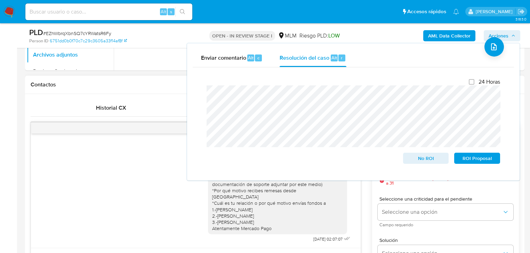
scroll to position [278, 0]
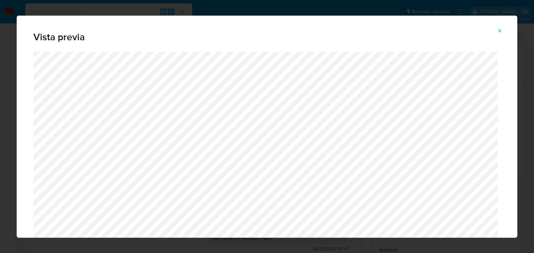
click at [498, 31] on icon "Attachment preview" at bounding box center [500, 31] width 6 height 6
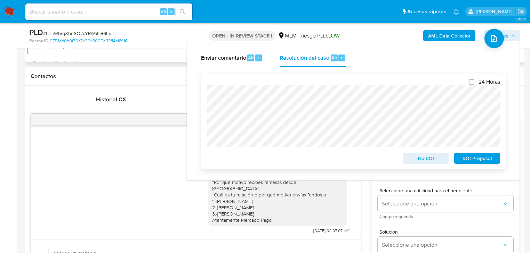
scroll to position [306, 0]
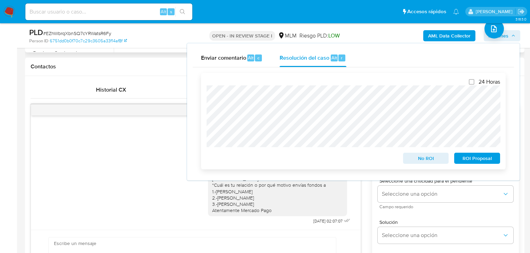
click at [415, 162] on span "No ROI" at bounding box center [426, 159] width 36 height 10
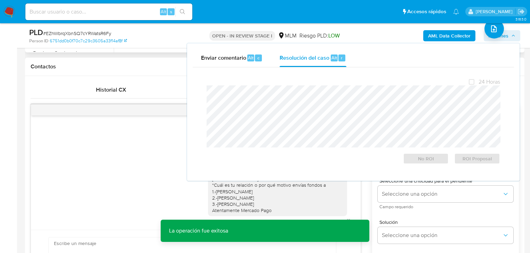
click at [137, 142] on div "Estimada Erica se ha identificado un cambio en el uso habitual de tu cuenta par…" at bounding box center [196, 175] width 312 height 103
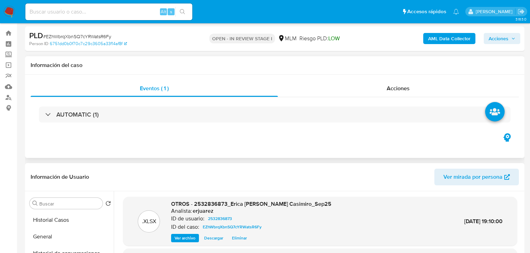
scroll to position [0, 0]
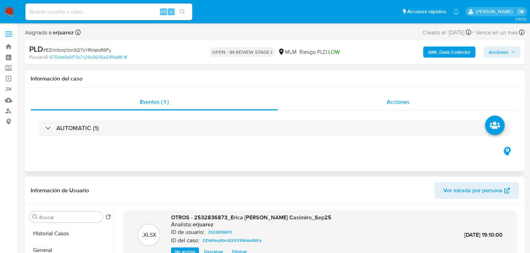
click at [380, 96] on div "Acciones" at bounding box center [398, 102] width 241 height 17
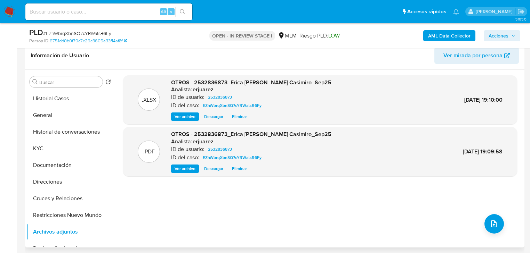
scroll to position [167, 0]
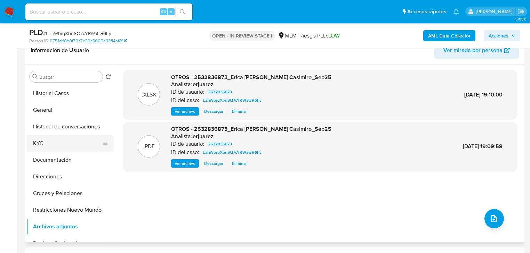
click at [44, 145] on button "KYC" at bounding box center [67, 143] width 81 height 17
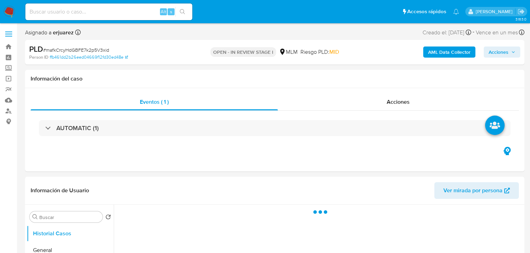
select select "10"
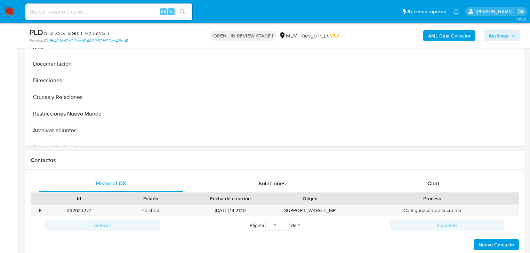
scroll to position [306, 0]
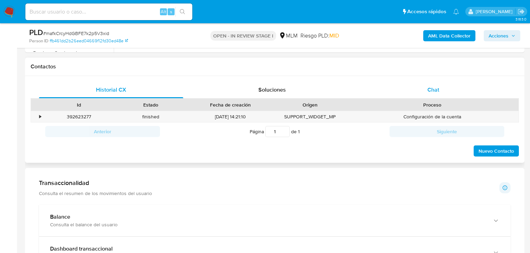
click at [423, 85] on div "Chat" at bounding box center [433, 90] width 144 height 17
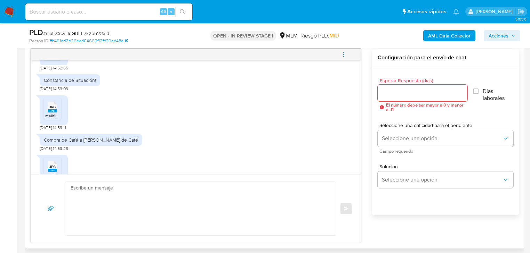
scroll to position [17, 0]
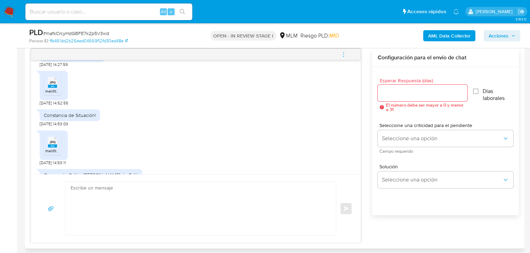
click at [343, 51] on icon "menu-action" at bounding box center [343, 54] width 6 height 6
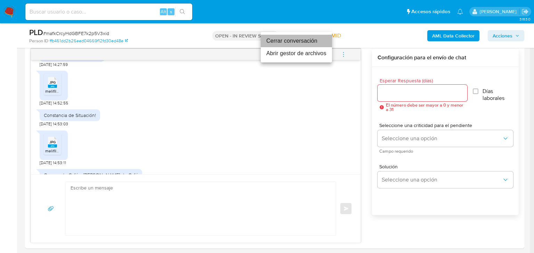
click at [296, 44] on li "Cerrar conversación" at bounding box center [296, 41] width 71 height 13
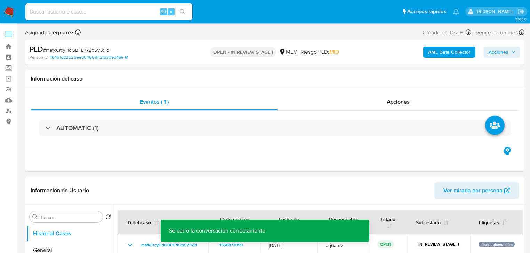
scroll to position [139, 0]
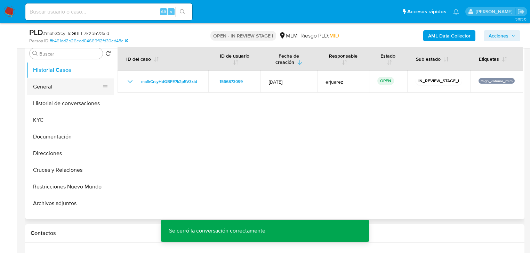
click at [59, 85] on button "General" at bounding box center [67, 87] width 81 height 17
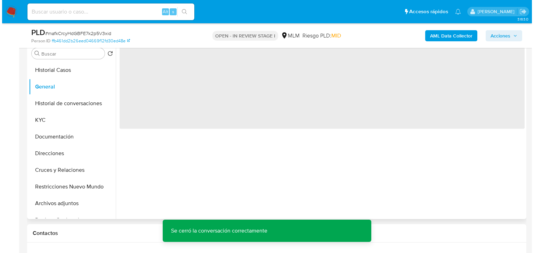
scroll to position [111, 0]
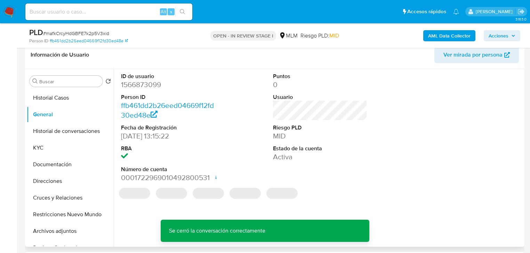
click at [161, 88] on dd "1566873099" at bounding box center [168, 85] width 94 height 10
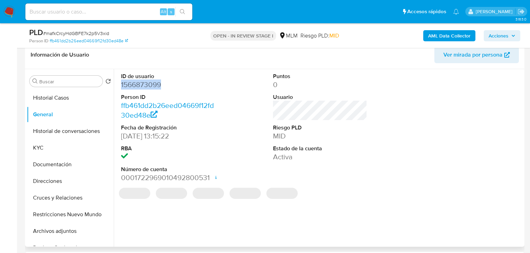
drag, startPoint x: 163, startPoint y: 84, endPoint x: 117, endPoint y: 84, distance: 46.2
click at [117, 84] on div "ID de usuario 1566873099 Person ID ffb461dd2b26eed04669f12fd30ed48e Fecha de Re…" at bounding box center [167, 127] width 101 height 117
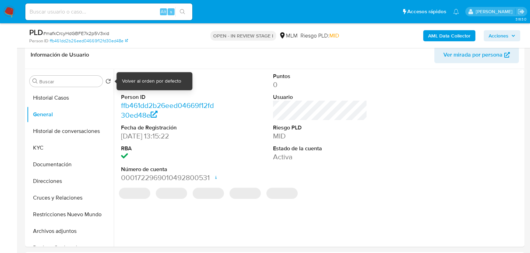
copy dd "1566873099"
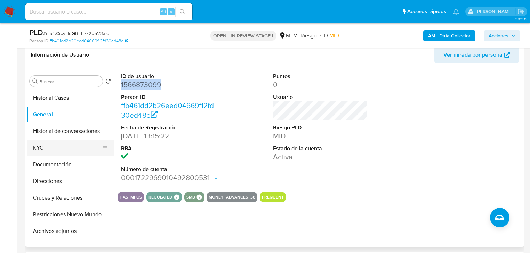
click at [61, 148] on button "KYC" at bounding box center [67, 148] width 81 height 17
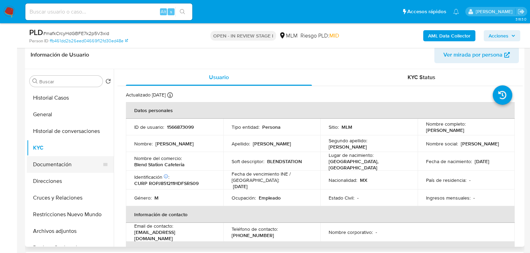
click at [63, 170] on button "Documentación" at bounding box center [67, 164] width 81 height 17
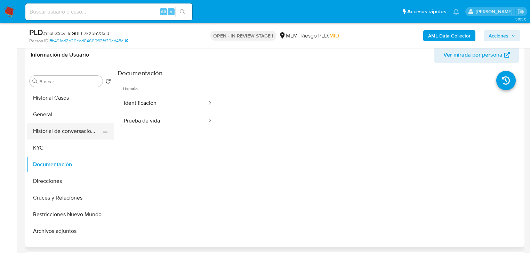
click at [75, 135] on button "Historial de conversaciones" at bounding box center [67, 131] width 81 height 17
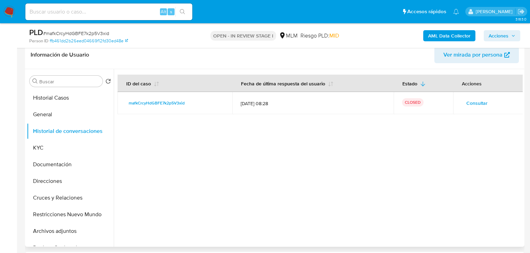
click at [479, 103] on span "Consultar" at bounding box center [476, 103] width 21 height 10
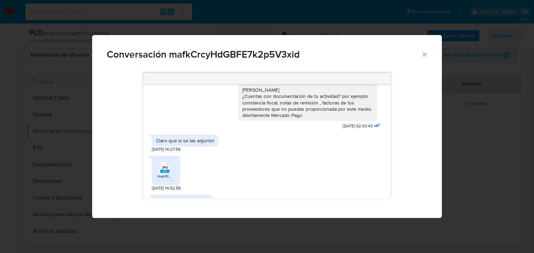
scroll to position [195, 0]
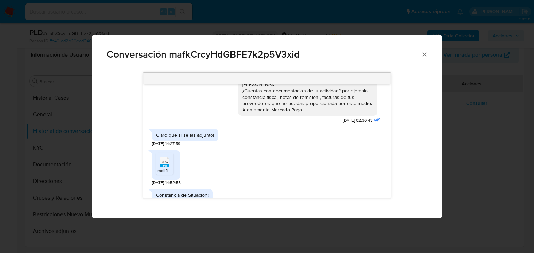
click at [167, 158] on rect "Comunicación" at bounding box center [171, 154] width 11 height 9
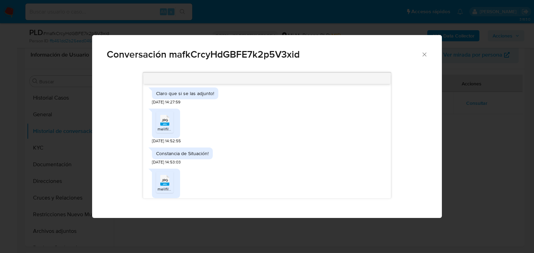
scroll to position [250, 0]
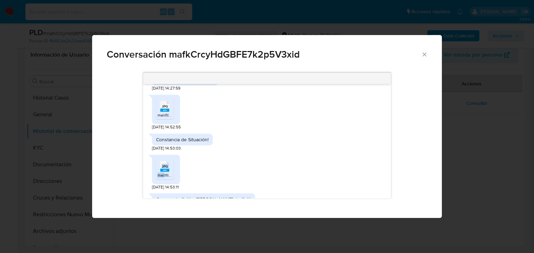
click at [164, 172] on li "JPG JPG melifile4787340049781281952.jpg" at bounding box center [164, 169] width 17 height 22
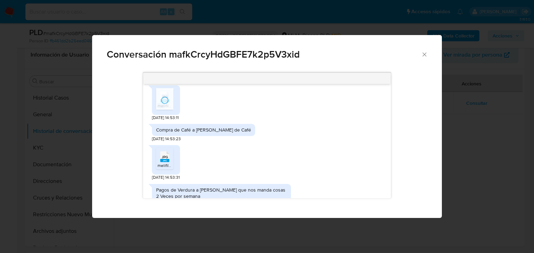
scroll to position [334, 0]
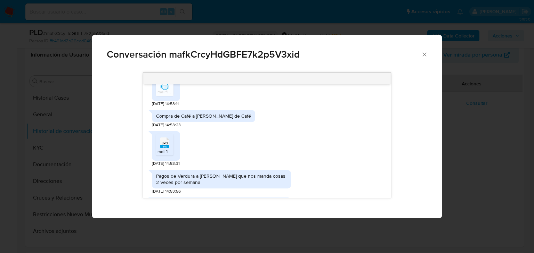
click at [162, 147] on rect "Comunicación" at bounding box center [164, 146] width 9 height 3
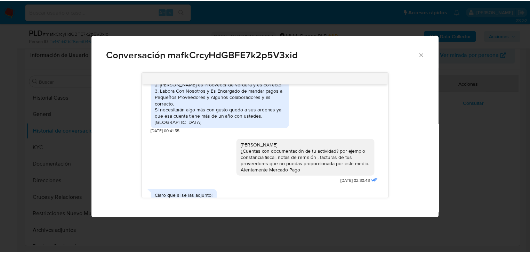
scroll to position [56, 0]
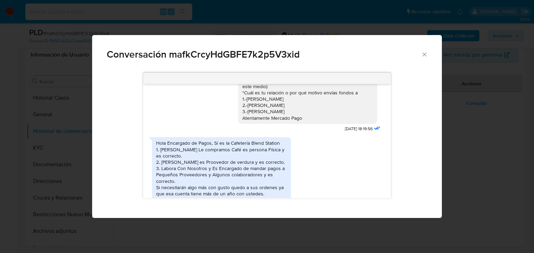
click at [425, 54] on icon "Cerrar" at bounding box center [425, 54] width 4 height 4
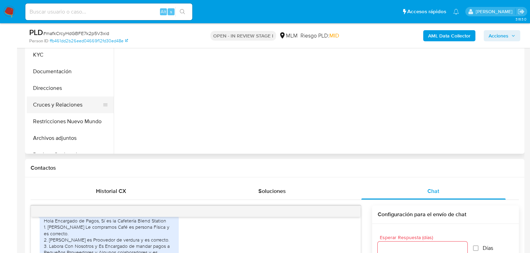
scroll to position [195, 0]
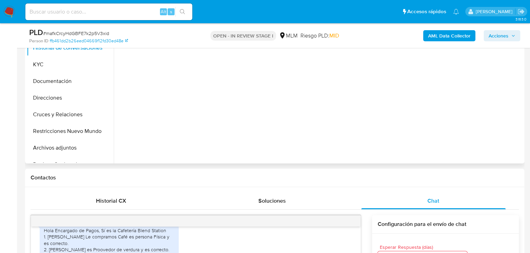
drag, startPoint x: 57, startPoint y: 145, endPoint x: 236, endPoint y: 145, distance: 179.3
click at [57, 145] on button "Archivos adjuntos" at bounding box center [70, 148] width 87 height 17
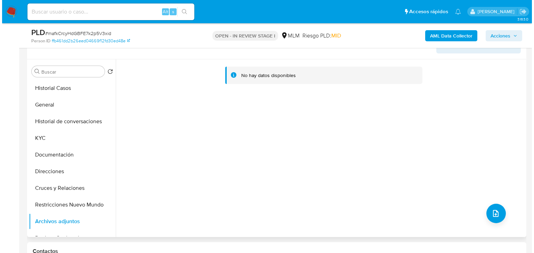
scroll to position [111, 0]
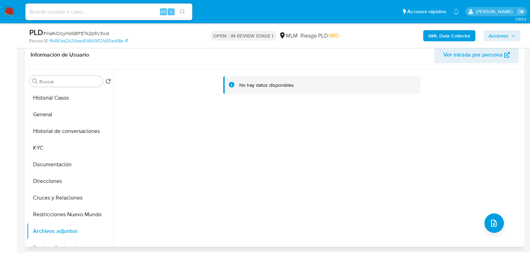
click at [480, 220] on div "No hay datos disponibles" at bounding box center [318, 158] width 409 height 178
click at [494, 219] on span "upload-file" at bounding box center [493, 223] width 8 height 8
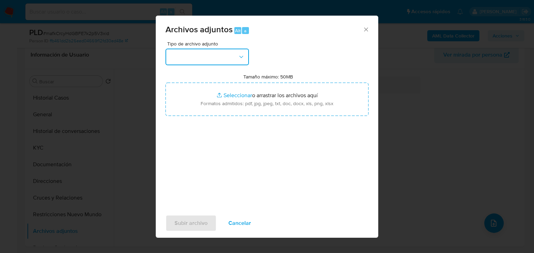
drag, startPoint x: 201, startPoint y: 55, endPoint x: 202, endPoint y: 62, distance: 6.3
click at [201, 56] on button "button" at bounding box center [206, 57] width 83 height 17
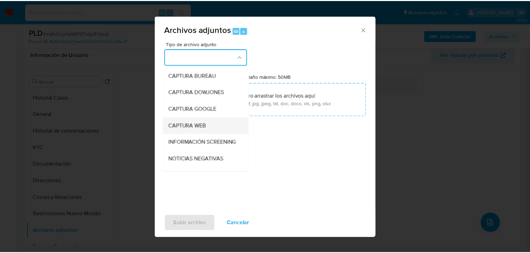
scroll to position [83, 0]
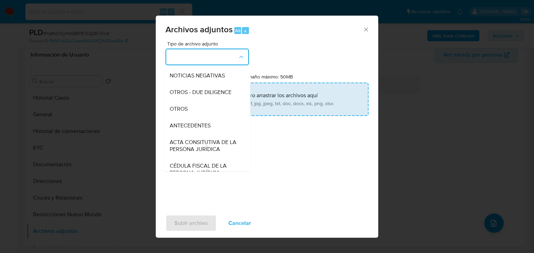
click at [185, 113] on span "OTROS" at bounding box center [179, 109] width 18 height 7
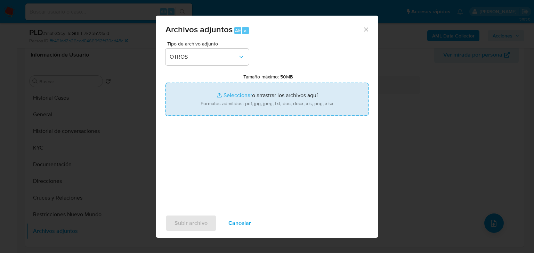
click at [246, 99] on input "Tamaño máximo: 50MB Seleccionar archivos" at bounding box center [266, 99] width 203 height 33
type input "C:\fakepath\1566873099_Jose Rosendo Portela_Sep25.pdf"
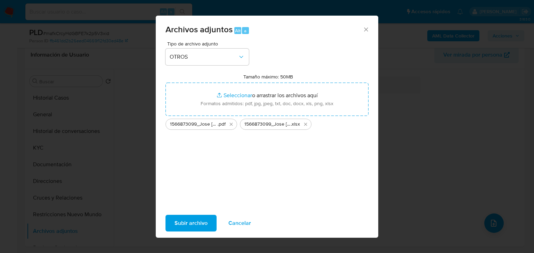
click at [196, 221] on span "Subir archivo" at bounding box center [190, 223] width 33 height 15
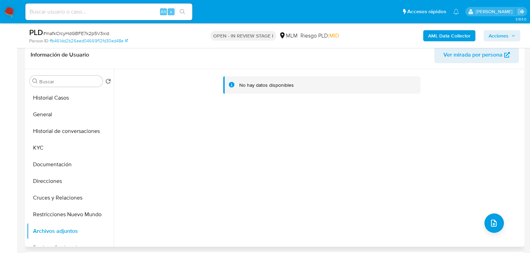
click at [385, 161] on div "No hay datos disponibles" at bounding box center [318, 158] width 409 height 178
drag, startPoint x: 79, startPoint y: 128, endPoint x: 64, endPoint y: 225, distance: 98.5
click at [79, 130] on button "Historial de conversaciones" at bounding box center [70, 131] width 87 height 17
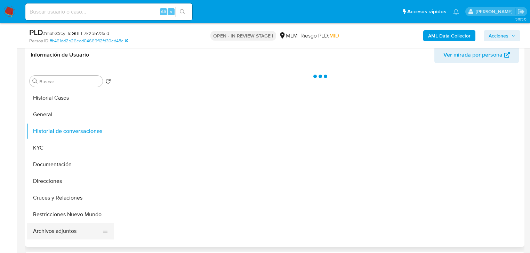
click at [63, 230] on button "Archivos adjuntos" at bounding box center [67, 231] width 81 height 17
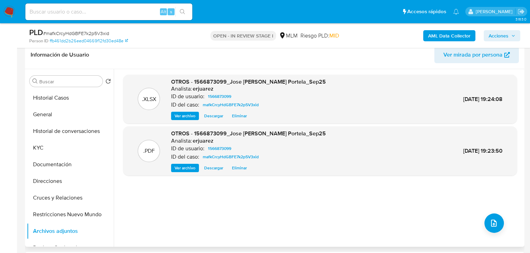
click at [176, 168] on span "Ver archivo" at bounding box center [184, 168] width 21 height 7
click at [506, 33] on span "Acciones" at bounding box center [498, 35] width 20 height 11
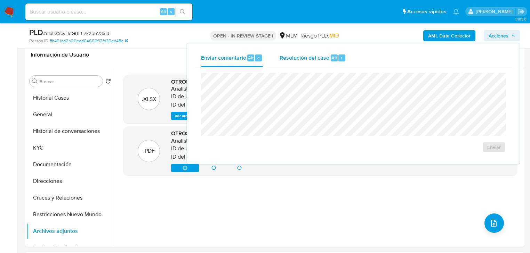
click at [294, 62] on div "Resolución del caso Alt r" at bounding box center [312, 58] width 66 height 18
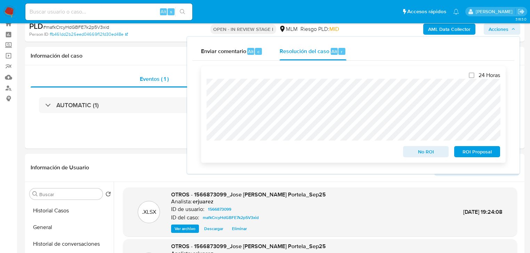
scroll to position [0, 0]
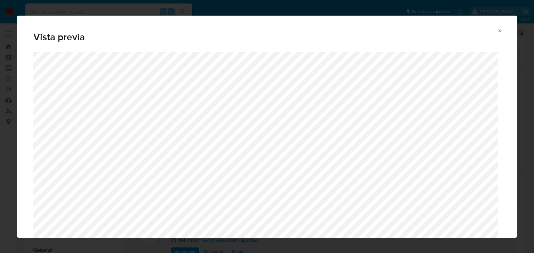
click at [503, 30] on button "Attachment preview" at bounding box center [499, 30] width 15 height 11
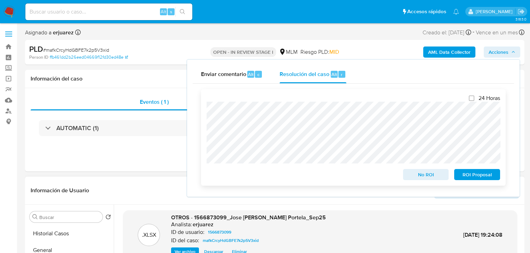
click at [423, 175] on span "No ROI" at bounding box center [426, 175] width 36 height 10
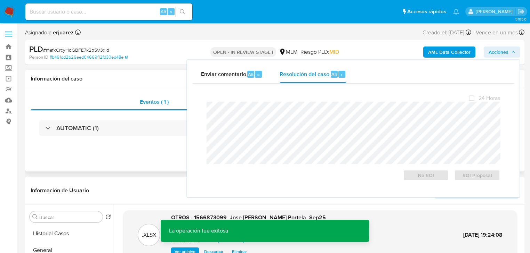
click at [148, 154] on div "Eventos ( 1 ) Acciones AUTOMATIC (1)" at bounding box center [274, 129] width 499 height 83
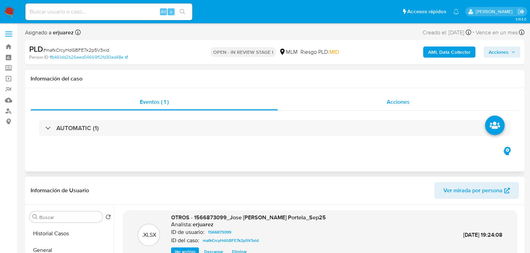
click at [374, 101] on div "Acciones" at bounding box center [398, 102] width 241 height 17
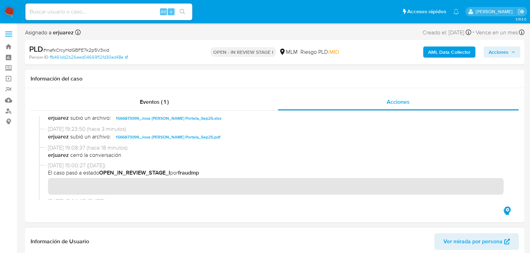
scroll to position [167, 0]
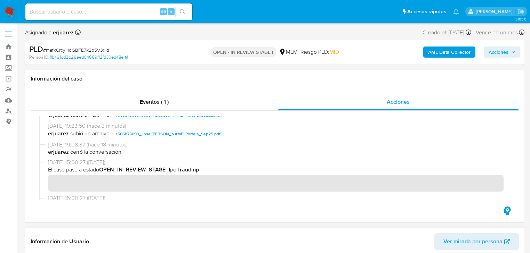
drag, startPoint x: 12, startPoint y: 14, endPoint x: 29, endPoint y: 6, distance: 18.5
click at [13, 13] on img at bounding box center [9, 12] width 12 height 12
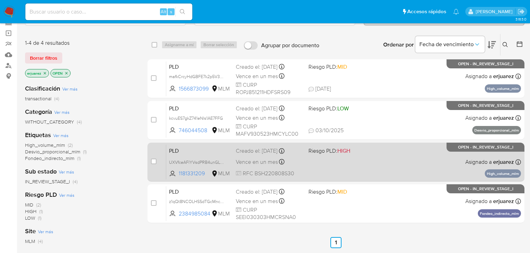
scroll to position [56, 0]
